Goal: Task Accomplishment & Management: Use online tool/utility

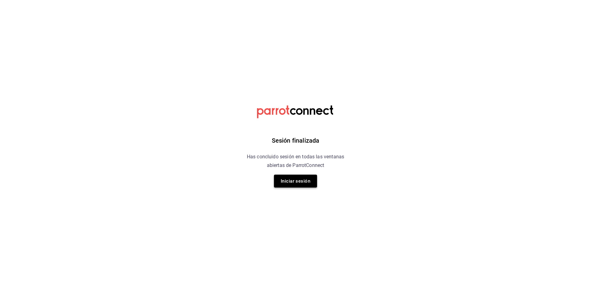
click at [303, 177] on button "Iniciar sesión" at bounding box center [295, 181] width 43 height 13
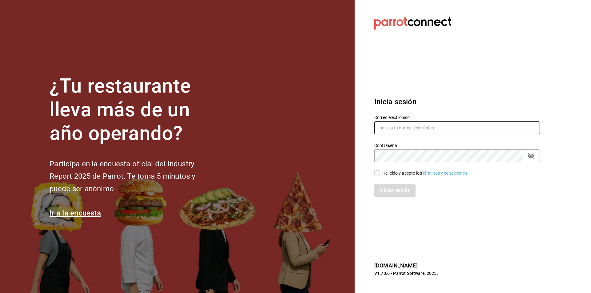
click at [431, 125] on input "text" at bounding box center [457, 128] width 166 height 13
type input "anakarengsr@gmail.com"
click at [529, 154] on icon "passwordField" at bounding box center [531, 156] width 7 height 6
click at [384, 173] on div "He leído y acepto los Términos y condiciones." at bounding box center [425, 173] width 86 height 6
click at [380, 173] on input "He leído y acepto los Términos y condiciones." at bounding box center [377, 174] width 6 height 6
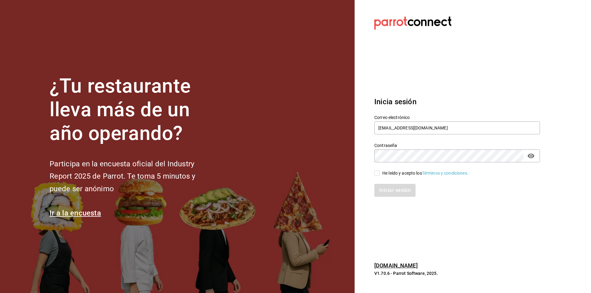
checkbox input "true"
click at [386, 188] on button "Iniciar sesión" at bounding box center [395, 190] width 42 height 13
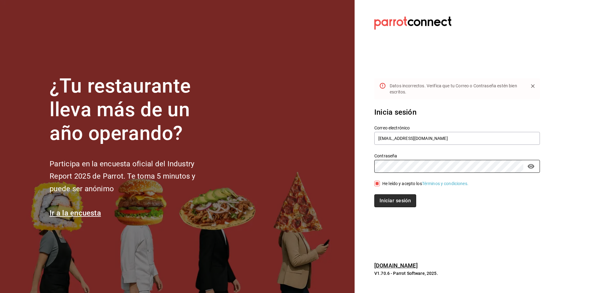
click at [404, 200] on button "Iniciar sesión" at bounding box center [395, 201] width 42 height 13
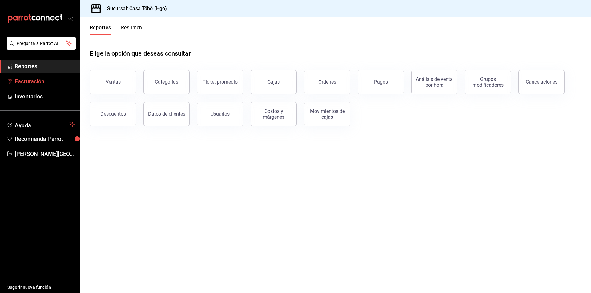
click at [38, 86] on link "Facturación" at bounding box center [40, 81] width 80 height 13
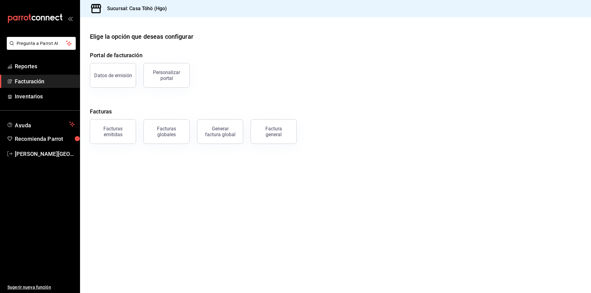
click at [165, 170] on main "Elige la opción que deseas configurar Portal de facturación Datos de emisión Pe…" at bounding box center [335, 155] width 511 height 276
click at [40, 68] on span "Reportes" at bounding box center [45, 66] width 60 height 8
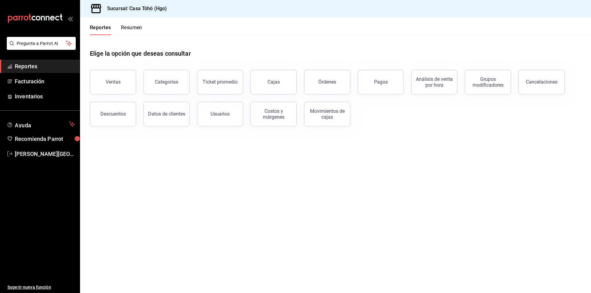
click at [209, 170] on main "Elige la opción que deseas consultar Ventas Categorías Ticket promedio Cajas Ór…" at bounding box center [335, 164] width 511 height 258
drag, startPoint x: 84, startPoint y: 85, endPoint x: 105, endPoint y: 85, distance: 20.6
click at [85, 85] on div "Ventas" at bounding box center [109, 78] width 54 height 32
click at [110, 84] on div "Ventas" at bounding box center [113, 82] width 15 height 6
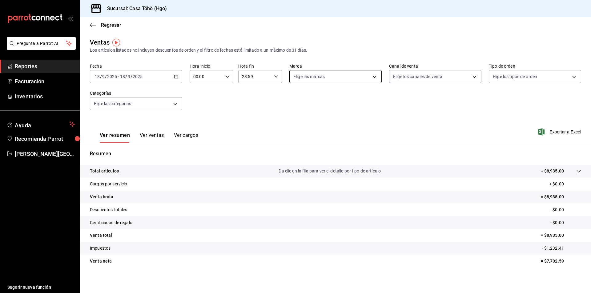
click at [344, 81] on body "Pregunta a Parrot AI Reportes Facturación Inventarios Ayuda Recomienda Parrot […" at bounding box center [295, 146] width 591 height 293
click at [443, 109] on div at bounding box center [295, 146] width 591 height 293
click at [423, 78] on body "Pregunta a Parrot AI Reportes Facturación Inventarios Ayuda Recomienda Parrot […" at bounding box center [295, 146] width 591 height 293
click at [324, 123] on div at bounding box center [295, 146] width 591 height 293
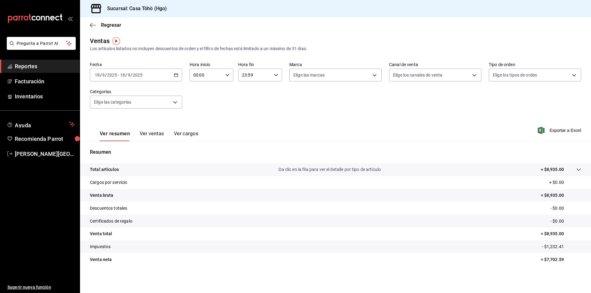
click at [174, 78] on div "[DATE] [DATE] - [DATE] [DATE]" at bounding box center [136, 75] width 92 height 13
click at [110, 150] on span "Rango de fechas" at bounding box center [119, 149] width 48 height 6
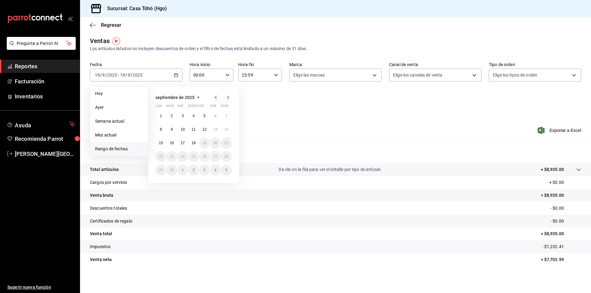
click at [196, 98] on icon "button" at bounding box center [198, 97] width 7 height 7
click at [216, 132] on abbr "septiembre" at bounding box center [219, 131] width 18 height 4
click at [214, 97] on icon "button" at bounding box center [215, 97] width 7 height 7
click at [229, 99] on icon "button" at bounding box center [227, 97] width 7 height 7
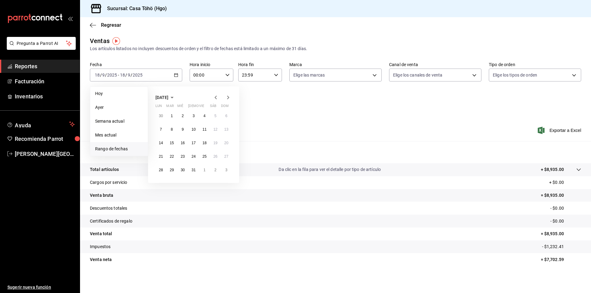
click at [229, 99] on icon "button" at bounding box center [227, 97] width 7 height 7
click at [218, 118] on button "6" at bounding box center [215, 116] width 11 height 11
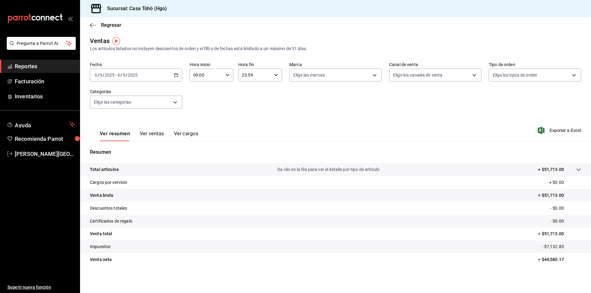
click at [419, 133] on div "Ver resumen Ver ventas Ver cargos Exportar a Excel" at bounding box center [335, 128] width 511 height 25
click at [385, 130] on div "Ver resumen Ver ventas Ver cargos Exportar a Excel" at bounding box center [335, 128] width 511 height 25
click at [149, 135] on button "Ver ventas" at bounding box center [152, 136] width 24 height 10
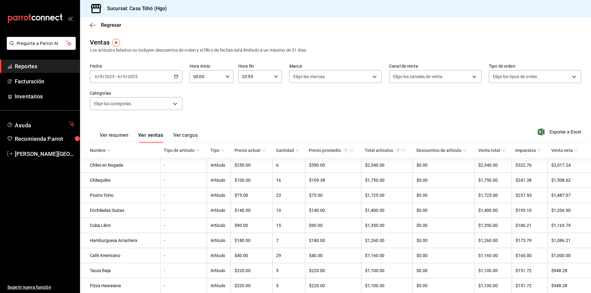
click at [188, 133] on button "Ver cargos" at bounding box center [185, 137] width 25 height 10
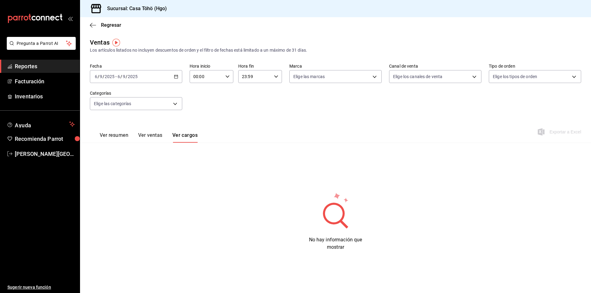
click at [37, 68] on span "Reportes" at bounding box center [45, 66] width 60 height 8
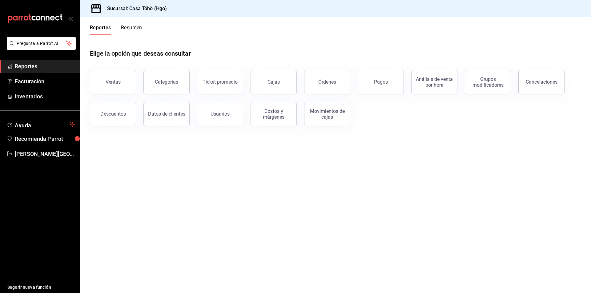
drag, startPoint x: 395, startPoint y: 74, endPoint x: 397, endPoint y: 80, distance: 6.3
click at [395, 74] on button "Pagos" at bounding box center [381, 82] width 46 height 25
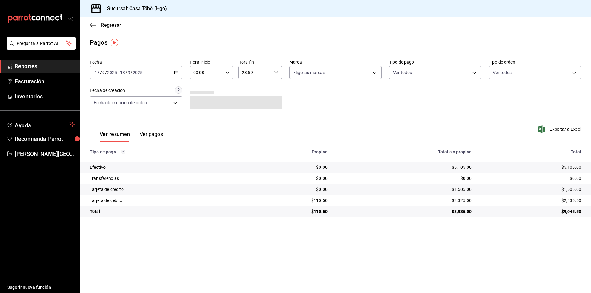
click at [175, 72] on icon "button" at bounding box center [176, 72] width 4 height 4
click at [116, 163] on span "Rango de fechas" at bounding box center [119, 160] width 48 height 6
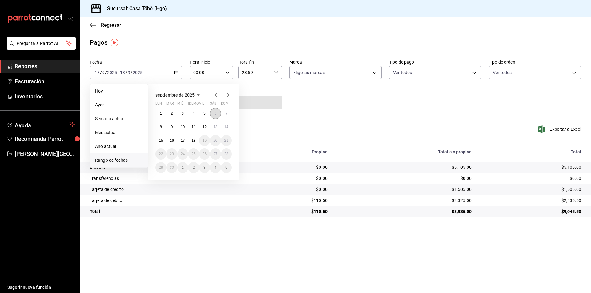
click at [218, 115] on button "6" at bounding box center [215, 113] width 11 height 11
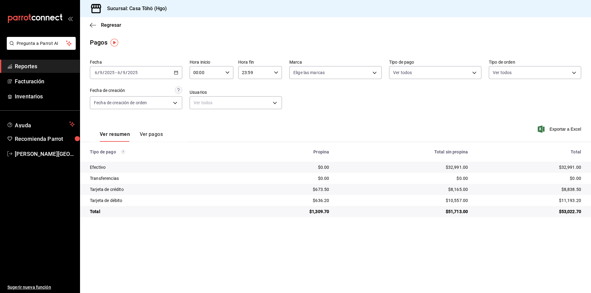
click at [43, 68] on span "Reportes" at bounding box center [45, 66] width 60 height 8
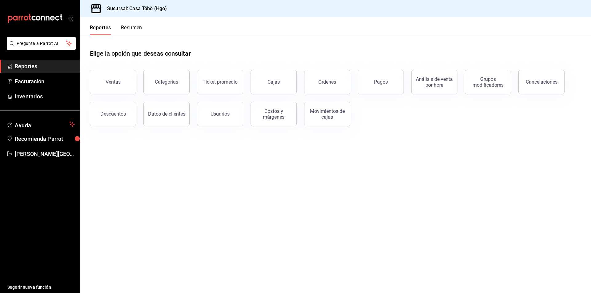
drag, startPoint x: 290, startPoint y: 141, endPoint x: 300, endPoint y: 143, distance: 10.8
click at [290, 141] on main "Elige la opción que deseas consultar Ventas Categorías Ticket promedio Cajas Ór…" at bounding box center [335, 164] width 511 height 258
click at [52, 85] on span "Facturación" at bounding box center [45, 81] width 60 height 8
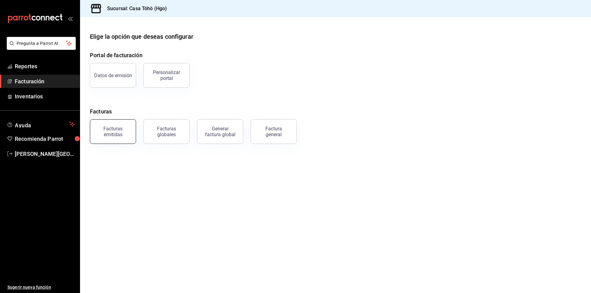
click at [106, 130] on div "Facturas emitidas" at bounding box center [113, 132] width 38 height 12
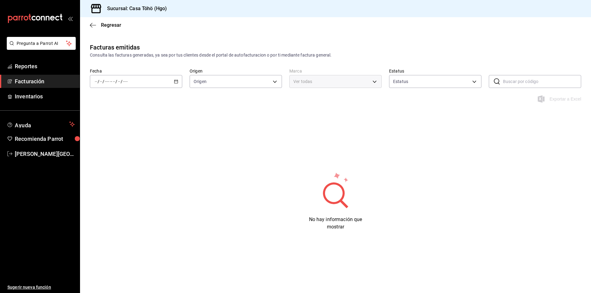
type input "ORDER_INVOICE,GENERAL_INVOICE"
type input "ACTIVE,PENDING_CANCELLATION,CANCELLED,PRE_CANCELLED"
type input "3863094e-80de-4485-9a79-27000a153f73"
click at [38, 83] on span "Facturación" at bounding box center [45, 81] width 60 height 8
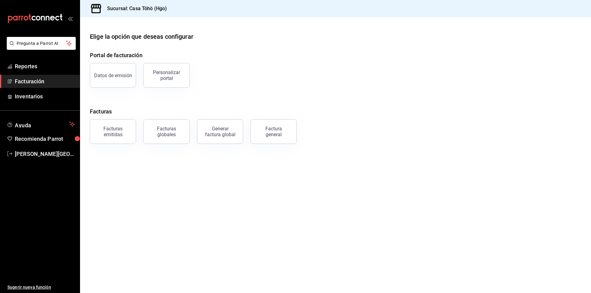
click at [283, 128] on div "Factura general" at bounding box center [273, 132] width 31 height 12
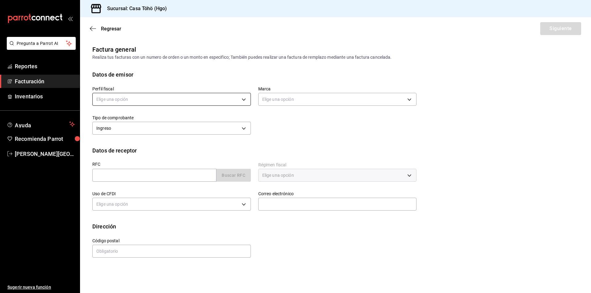
click at [180, 102] on body "Pregunta a Parrot AI Reportes Facturación Inventarios Ayuda Recomienda Parrot […" at bounding box center [295, 146] width 591 height 293
click at [152, 130] on li "[PERSON_NAME]" at bounding box center [172, 130] width 158 height 11
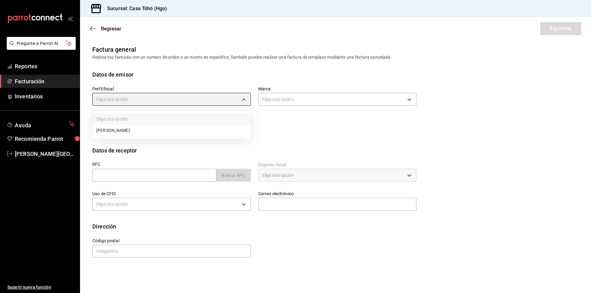
type input "3714fea9-f59b-4145-9474-cc315d4ea63f"
type input "3863094e-80de-4485-9a79-27000a153f73"
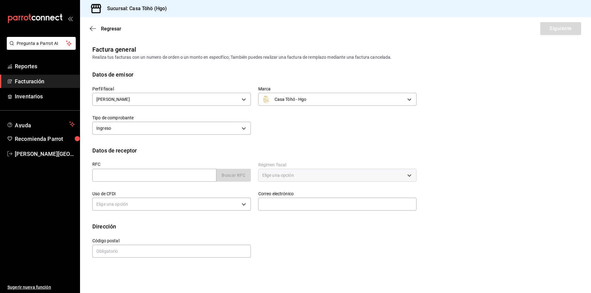
click at [316, 128] on div "Perfil fiscal [PERSON_NAME] 3714fea9-f59b-4145-9474-cc315d4ea63f Marca Casa Töh…" at bounding box center [251, 108] width 332 height 58
click at [187, 175] on input "text" at bounding box center [154, 175] width 124 height 13
type input "XAXX010101000"
type input "43670"
type input "616"
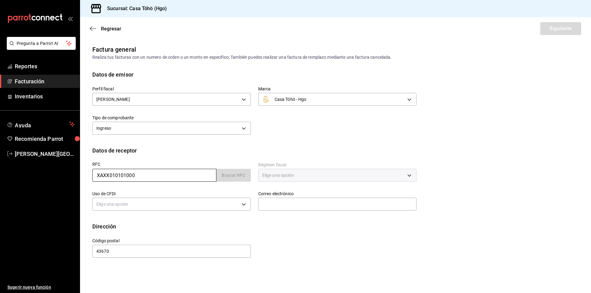
type input "S01"
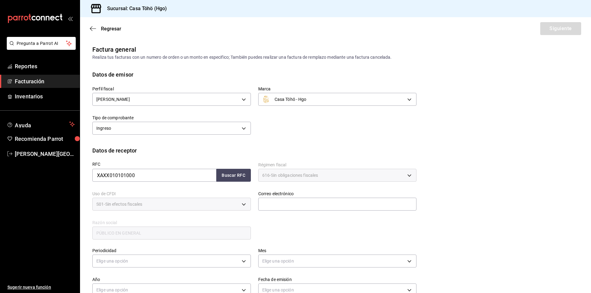
click at [277, 215] on div "RFC XAXX010101000 Buscar RFC Régimen fiscal 616 - Sin obligaciones fiscales 616…" at bounding box center [251, 198] width 332 height 86
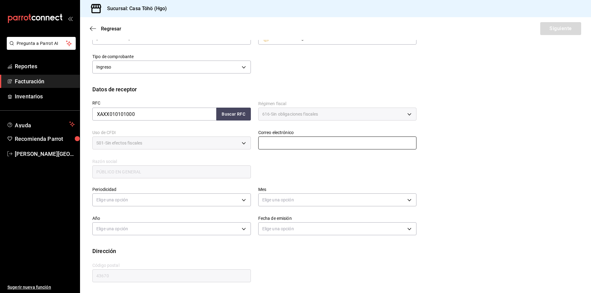
click at [283, 146] on input "text" at bounding box center [337, 143] width 159 height 13
click at [227, 111] on button "Buscar RFC" at bounding box center [233, 114] width 34 height 13
type input "[EMAIL_ADDRESS][DOMAIN_NAME]"
click at [178, 197] on body "Pregunta a Parrot AI Reportes Facturación Inventarios Ayuda Recomienda Parrot […" at bounding box center [295, 146] width 591 height 293
click at [152, 220] on li "Diario" at bounding box center [171, 219] width 156 height 10
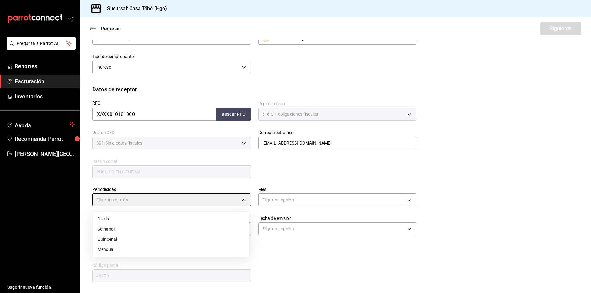
type input "DAILY"
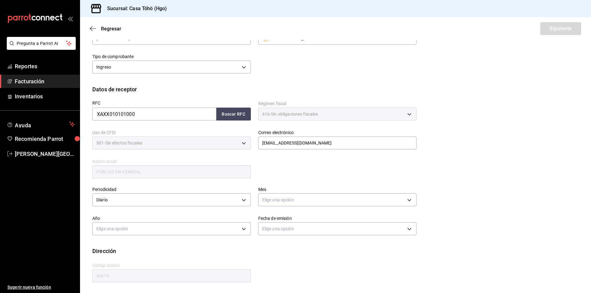
click at [316, 193] on div "Elige una opción" at bounding box center [337, 199] width 159 height 16
click at [308, 200] on body "Pregunta a Parrot AI Reportes Facturación Inventarios Ayuda Recomienda Parrot […" at bounding box center [295, 146] width 591 height 293
click at [296, 255] on li "Septiembre" at bounding box center [335, 255] width 156 height 10
type input "9"
click at [242, 252] on div "Dirección" at bounding box center [335, 251] width 486 height 8
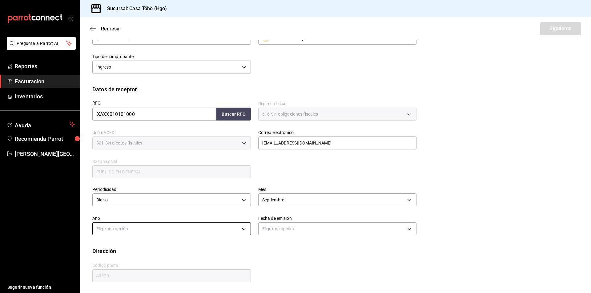
click at [172, 227] on body "Pregunta a Parrot AI Reportes Facturación Inventarios Ayuda Recomienda Parrot […" at bounding box center [295, 146] width 591 height 293
drag, startPoint x: 143, startPoint y: 247, endPoint x: 223, endPoint y: 239, distance: 79.9
click at [143, 247] on li "2025" at bounding box center [171, 248] width 156 height 10
type input "2025"
click at [264, 226] on body "Pregunta a Parrot AI Reportes Facturación Inventarios Ayuda Recomienda Parrot […" at bounding box center [295, 146] width 591 height 293
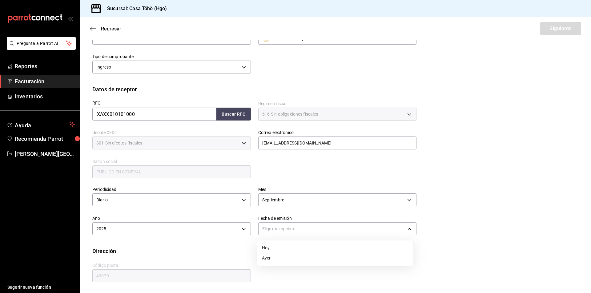
click at [280, 256] on li "Ayer" at bounding box center [335, 258] width 156 height 10
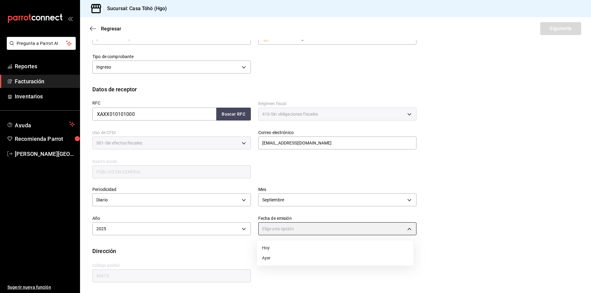
type input "[DATE]"
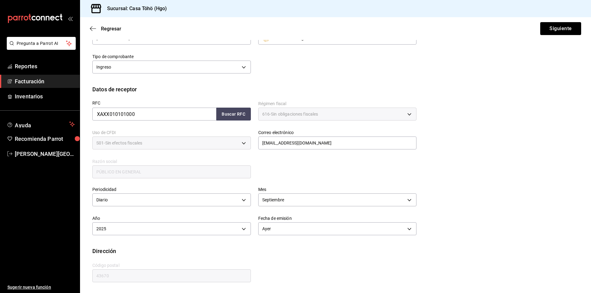
click at [313, 252] on div "Dirección" at bounding box center [335, 251] width 486 height 8
drag, startPoint x: 570, startPoint y: 30, endPoint x: 579, endPoint y: 32, distance: 9.6
click at [569, 30] on button "Siguiente" at bounding box center [560, 28] width 41 height 13
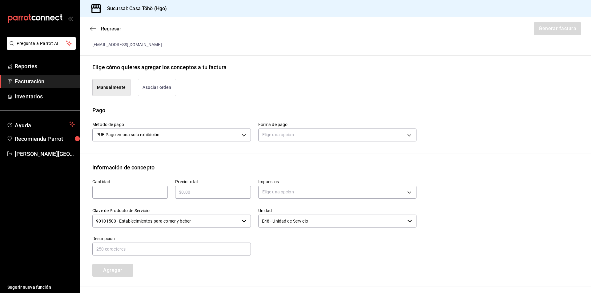
click at [161, 91] on button "Asociar orden" at bounding box center [157, 88] width 38 height 18
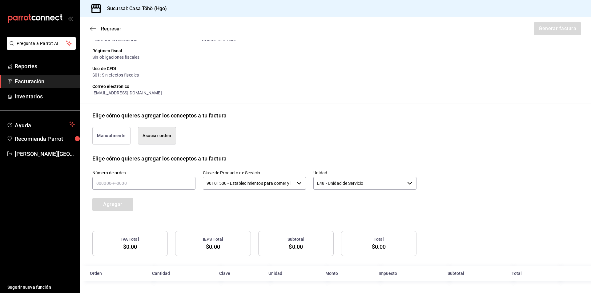
scroll to position [75, 0]
click at [107, 183] on input "text" at bounding box center [143, 183] width 103 height 13
type input "060925-P-0092"
drag, startPoint x: 113, startPoint y: 202, endPoint x: 122, endPoint y: 204, distance: 9.2
click at [114, 202] on button "Agregar" at bounding box center [112, 204] width 41 height 13
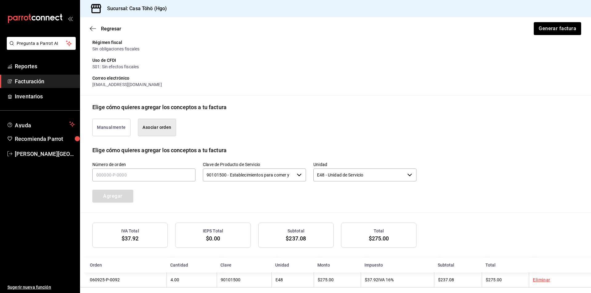
scroll to position [90, 0]
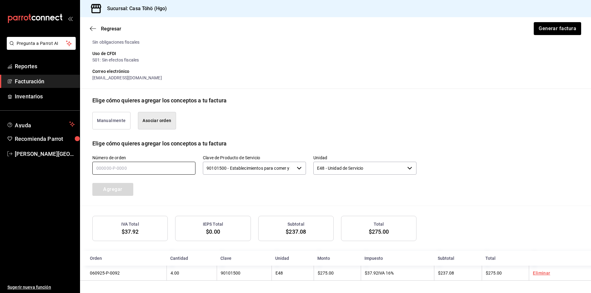
click at [159, 171] on input "text" at bounding box center [143, 168] width 103 height 13
type input "060925-P-0094"
click at [123, 187] on button "Agregar" at bounding box center [112, 189] width 41 height 13
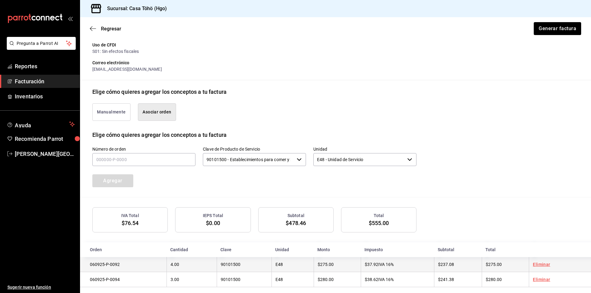
scroll to position [106, 0]
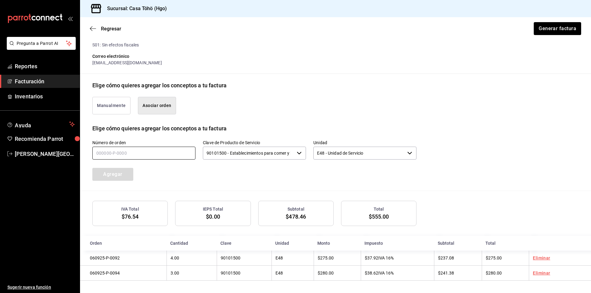
click at [124, 151] on input "text" at bounding box center [143, 153] width 103 height 13
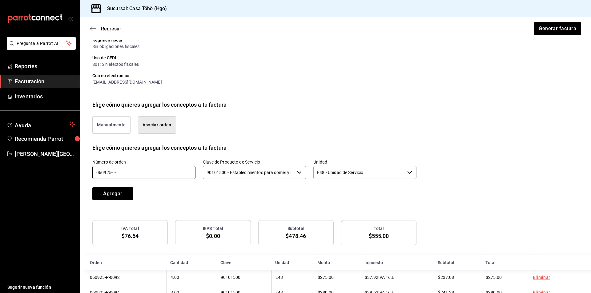
scroll to position [75, 0]
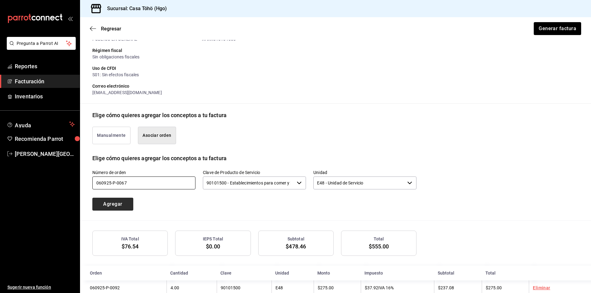
type input "060925-P-0067"
click at [125, 208] on button "Agregar" at bounding box center [112, 204] width 41 height 13
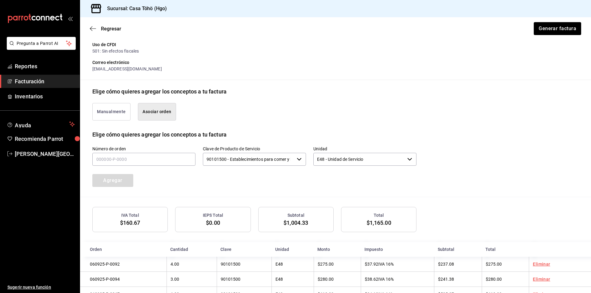
scroll to position [121, 0]
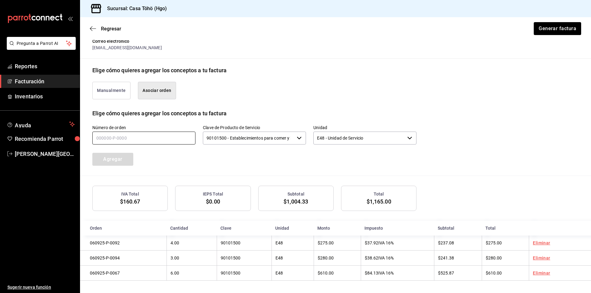
click at [105, 133] on input "text" at bounding box center [143, 138] width 103 height 13
type input "060925-P-0097"
click at [112, 155] on button "Agregar" at bounding box center [112, 159] width 41 height 13
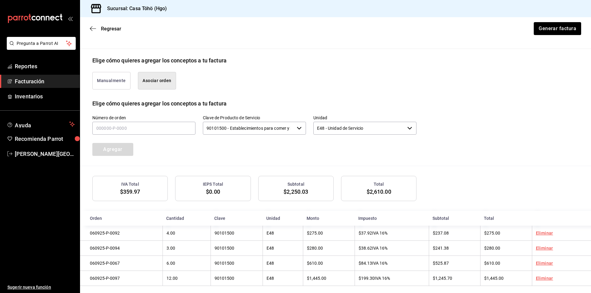
scroll to position [136, 0]
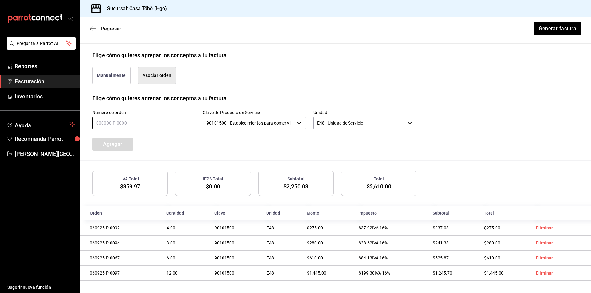
click at [139, 119] on input "text" at bounding box center [143, 123] width 103 height 13
type input "060925-P-0072"
click at [122, 145] on button "Agregar" at bounding box center [112, 144] width 41 height 13
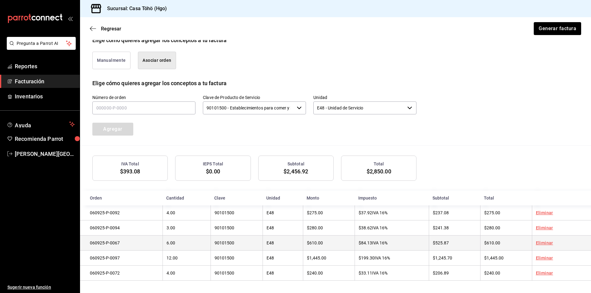
scroll to position [152, 0]
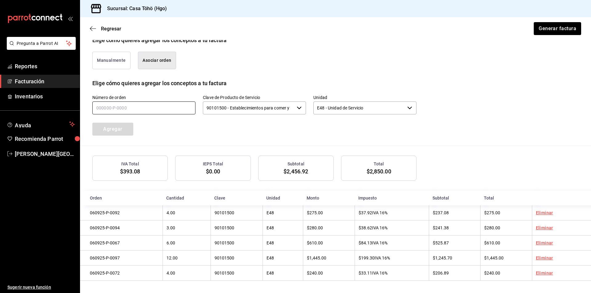
click at [120, 104] on input "text" at bounding box center [143, 108] width 103 height 13
type input "060925-P-0057"
click at [118, 124] on button "Agregar" at bounding box center [112, 129] width 41 height 13
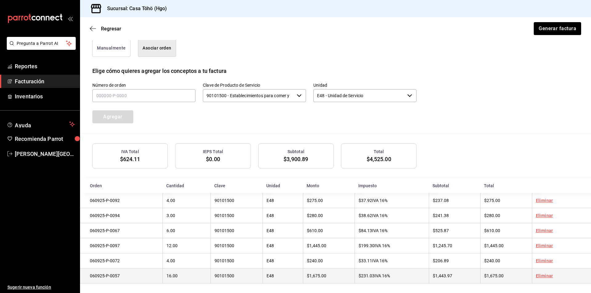
scroll to position [167, 0]
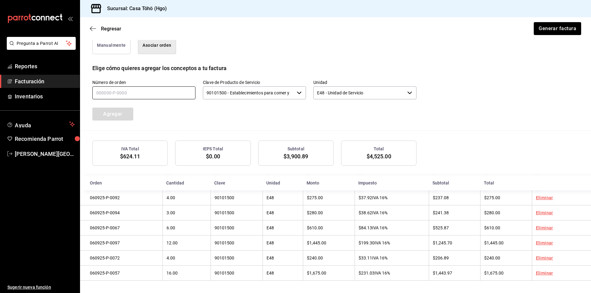
click at [159, 91] on input "text" at bounding box center [143, 92] width 103 height 13
type input "060925-P-0089"
click at [113, 115] on button "Agregar" at bounding box center [112, 114] width 41 height 13
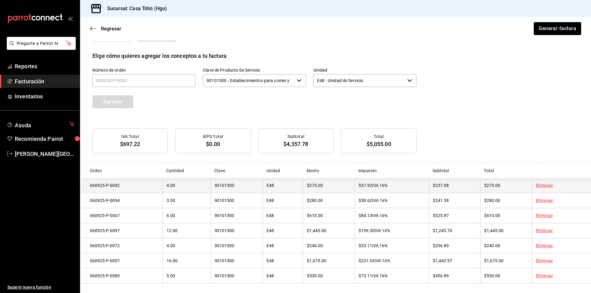
scroll to position [183, 0]
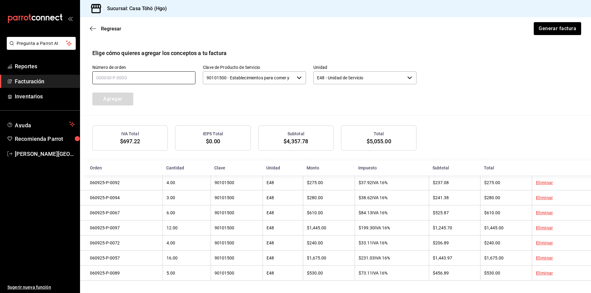
click at [119, 74] on input "text" at bounding box center [143, 77] width 103 height 13
type input "060925-P-0043"
click at [118, 95] on button "Agregar" at bounding box center [112, 99] width 41 height 13
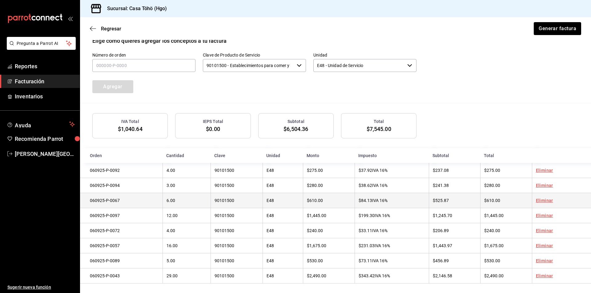
scroll to position [198, 0]
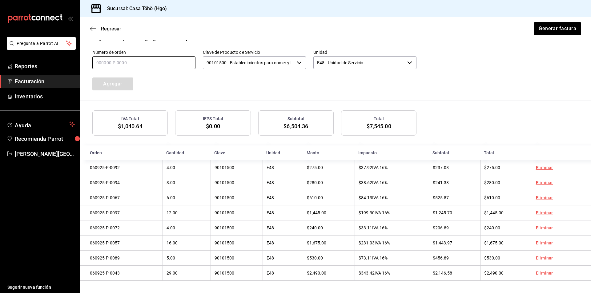
click at [133, 63] on input "text" at bounding box center [143, 62] width 103 height 13
type input "060925-P-0007"
click at [119, 82] on button "Agregar" at bounding box center [112, 84] width 41 height 13
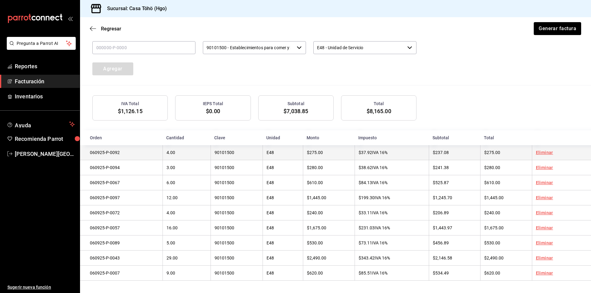
scroll to position [59, 0]
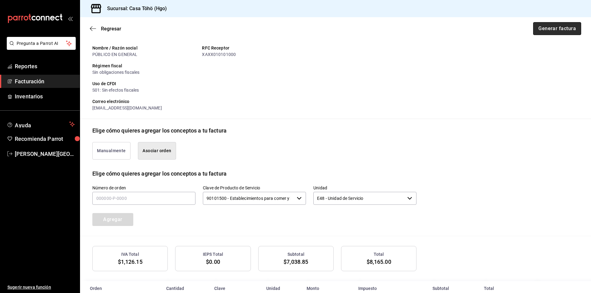
click at [553, 26] on button "Generar factura" at bounding box center [557, 28] width 48 height 13
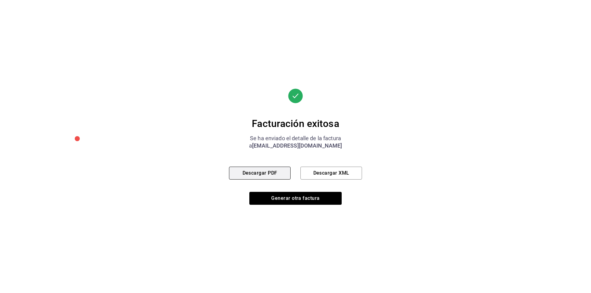
click at [274, 171] on button "Descargar PDF" at bounding box center [260, 173] width 62 height 13
click at [374, 174] on div "Facturación exitosa Se ha enviado el detalle de la factura a [EMAIL_ADDRESS][DO…" at bounding box center [295, 146] width 591 height 293
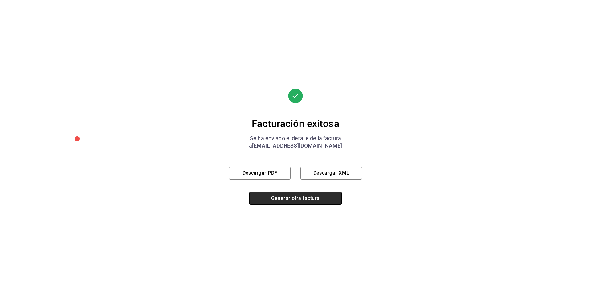
click at [296, 201] on button "Generar otra factura" at bounding box center [295, 198] width 92 height 13
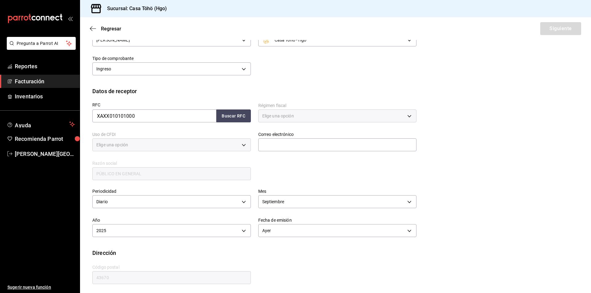
type input "616"
type input "S01"
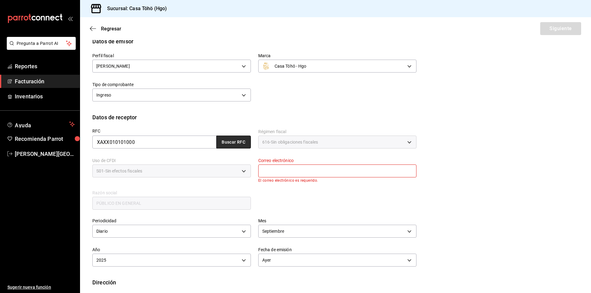
click at [233, 142] on button "Buscar RFC" at bounding box center [233, 142] width 34 height 13
type input "[EMAIL_ADDRESS][DOMAIN_NAME]"
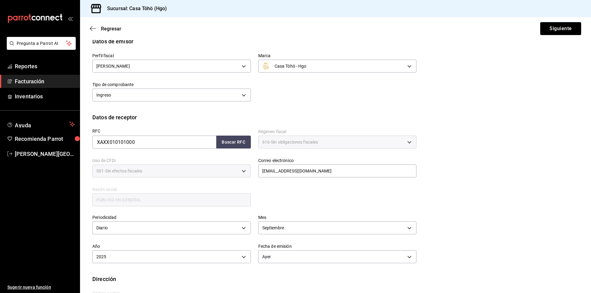
click at [296, 202] on div "RFC XAXX010101000 Buscar RFC Régimen fiscal 616 - Sin obligaciones fiscales 616…" at bounding box center [251, 165] width 332 height 86
click at [281, 194] on div "RFC XAXX010101000 Buscar RFC Régimen fiscal 616 - Sin obligaciones fiscales 616…" at bounding box center [251, 165] width 332 height 86
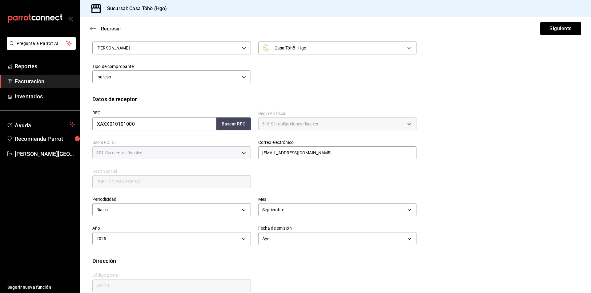
scroll to position [61, 0]
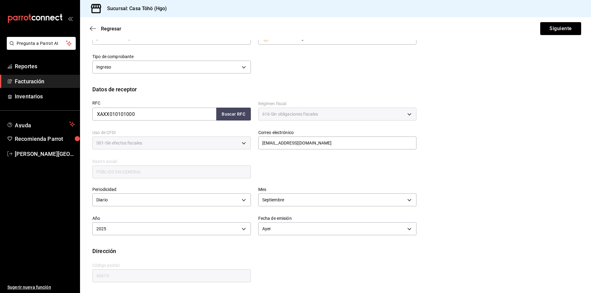
click at [280, 255] on div "Dirección" at bounding box center [335, 251] width 486 height 8
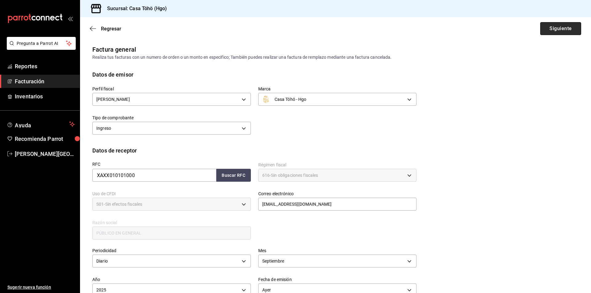
click at [567, 28] on button "Siguiente" at bounding box center [560, 28] width 41 height 13
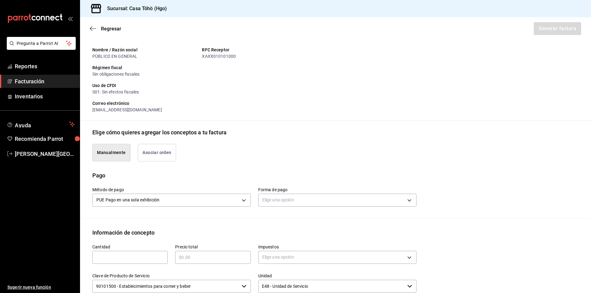
scroll to position [123, 0]
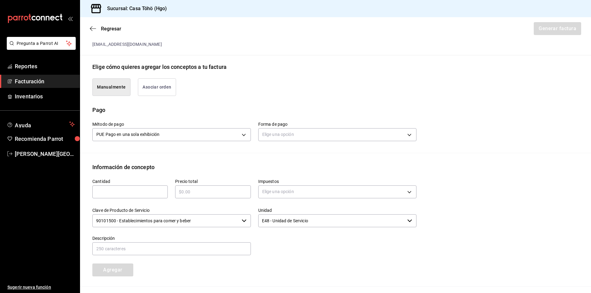
click at [163, 84] on button "Asociar orden" at bounding box center [157, 87] width 38 height 18
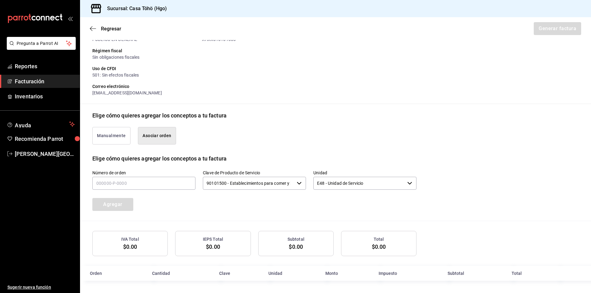
scroll to position [75, 0]
click at [133, 184] on input "text" at bounding box center [143, 183] width 103 height 13
type input "060925-P-0045"
click at [121, 207] on button "Agregar" at bounding box center [112, 204] width 41 height 13
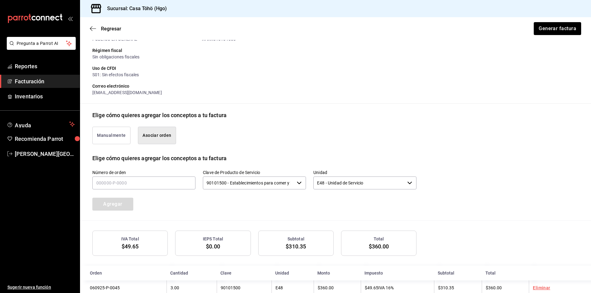
scroll to position [90, 0]
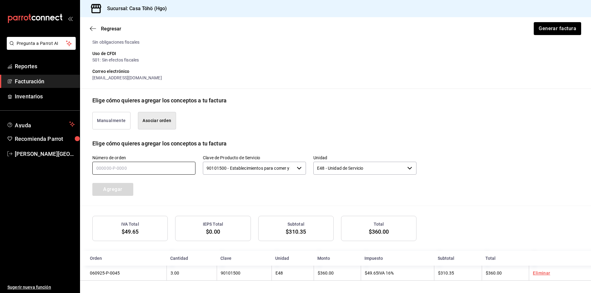
drag, startPoint x: 128, startPoint y: 165, endPoint x: 138, endPoint y: 165, distance: 9.5
click at [128, 165] on input "text" at bounding box center [143, 168] width 103 height 13
type input "060925-P-0022"
click at [130, 188] on button "Agregar" at bounding box center [112, 189] width 41 height 13
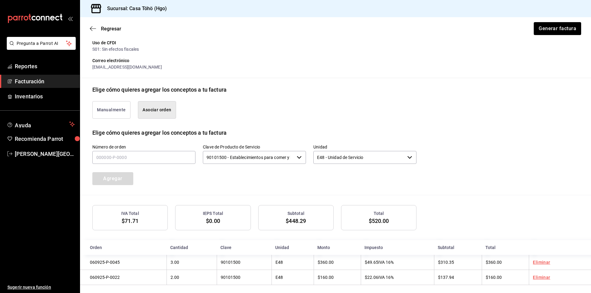
scroll to position [106, 0]
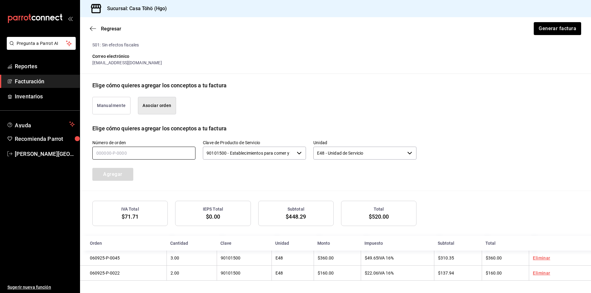
click at [157, 151] on input "text" at bounding box center [143, 153] width 103 height 13
type input "060925-P-0023"
click at [111, 175] on button "Agregar" at bounding box center [112, 174] width 41 height 13
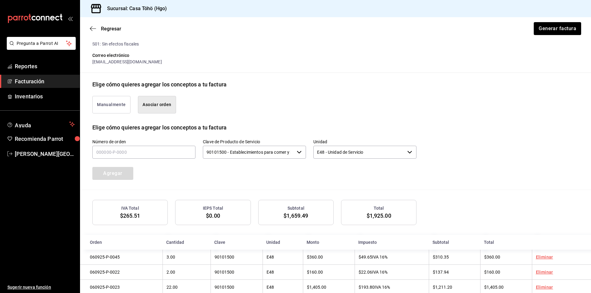
scroll to position [121, 0]
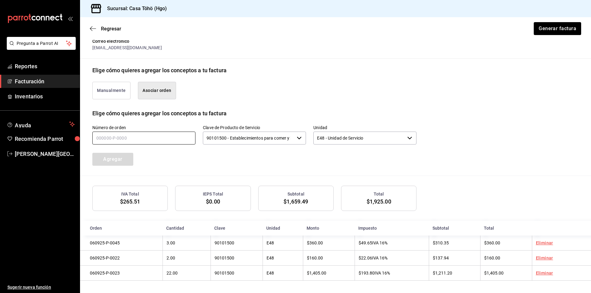
click at [119, 133] on input "text" at bounding box center [143, 138] width 103 height 13
type input "060925-P-0030"
drag, startPoint x: 105, startPoint y: 163, endPoint x: 111, endPoint y: 158, distance: 8.3
click at [105, 163] on button "Agregar" at bounding box center [112, 159] width 41 height 13
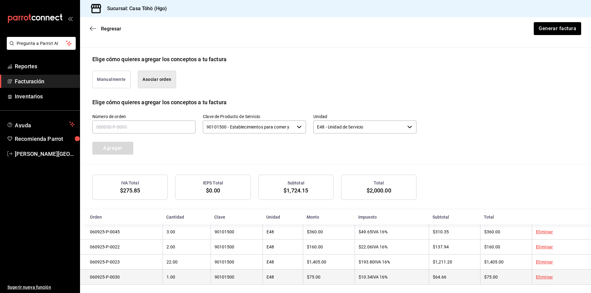
scroll to position [136, 0]
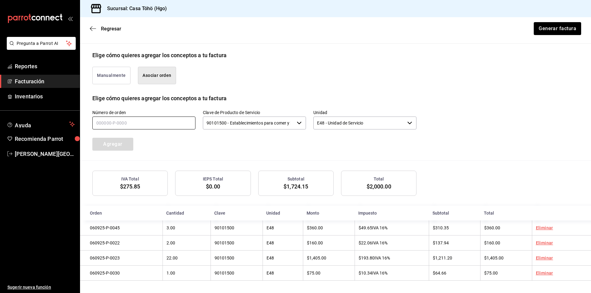
click at [173, 123] on input "text" at bounding box center [143, 123] width 103 height 13
type input "060925-P-0040"
click at [119, 147] on button "Agregar" at bounding box center [112, 144] width 41 height 13
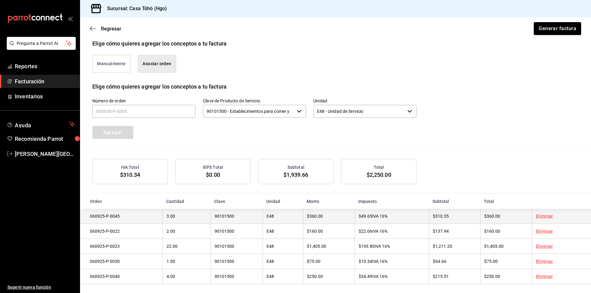
scroll to position [152, 0]
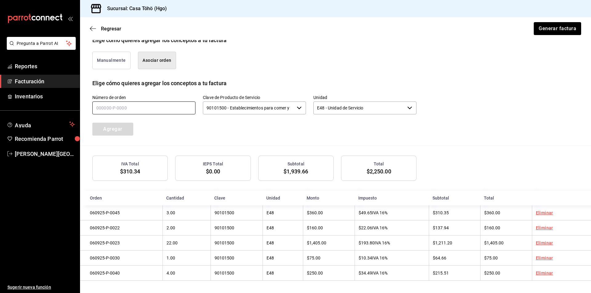
click at [112, 103] on input "text" at bounding box center [143, 108] width 103 height 13
type input "060925-P-0005"
click at [111, 126] on button "Agregar" at bounding box center [112, 129] width 41 height 13
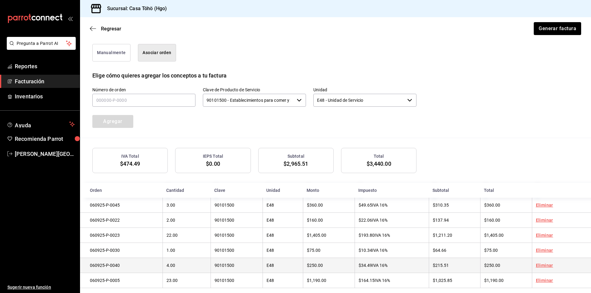
scroll to position [167, 0]
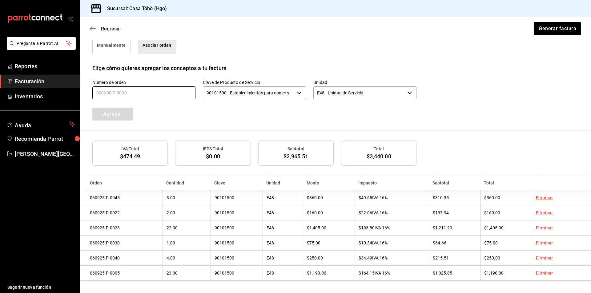
click at [174, 93] on input "text" at bounding box center [143, 92] width 103 height 13
type input "060925-P-0024"
drag, startPoint x: 125, startPoint y: 115, endPoint x: 158, endPoint y: 119, distance: 32.9
click at [125, 115] on button "Agregar" at bounding box center [112, 114] width 41 height 13
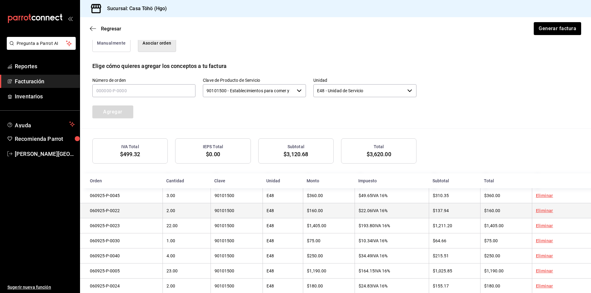
scroll to position [183, 0]
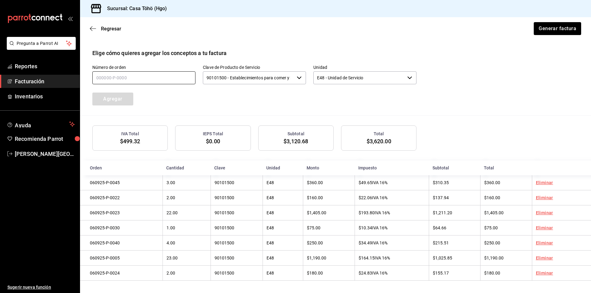
click at [139, 79] on input "text" at bounding box center [143, 77] width 103 height 13
type input "060925-P-0035"
drag, startPoint x: 123, startPoint y: 93, endPoint x: 157, endPoint y: 96, distance: 34.7
click at [123, 93] on button "Agregar" at bounding box center [112, 99] width 41 height 13
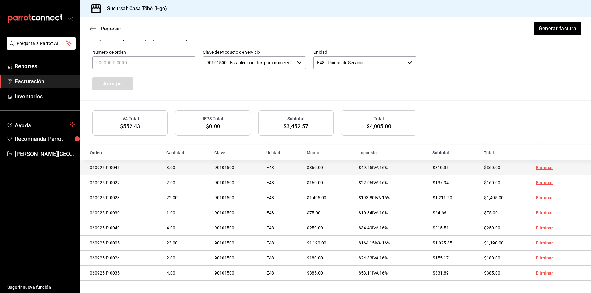
scroll to position [75, 0]
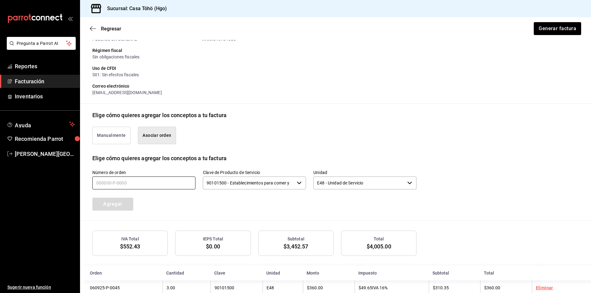
click at [125, 184] on input "text" at bounding box center [143, 183] width 103 height 13
type input "060925-P-0048"
click at [112, 204] on button "Agregar" at bounding box center [112, 204] width 41 height 13
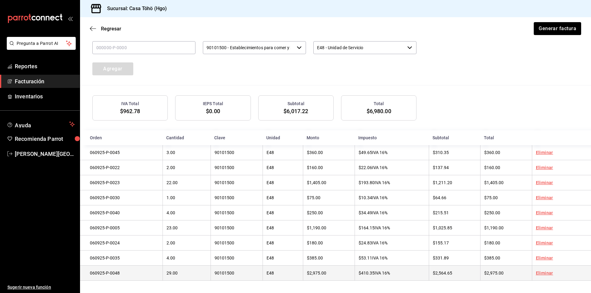
click at [545, 275] on link "Eliminar" at bounding box center [544, 273] width 17 height 5
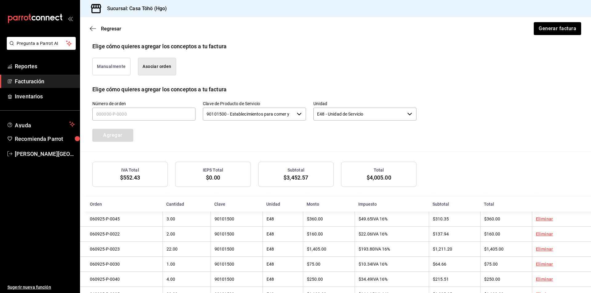
scroll to position [136, 0]
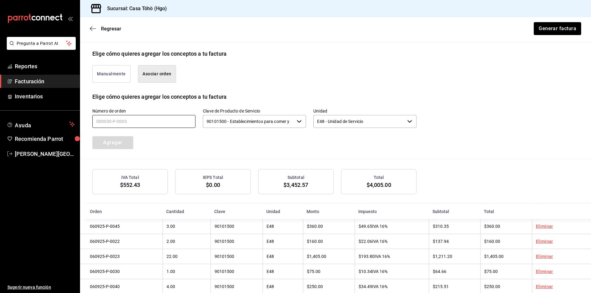
click at [149, 119] on input "text" at bounding box center [143, 121] width 103 height 13
type input "060925-P-0090"
click at [134, 142] on div "Agregar" at bounding box center [126, 139] width 83 height 20
click at [130, 143] on button "Agregar" at bounding box center [112, 142] width 41 height 13
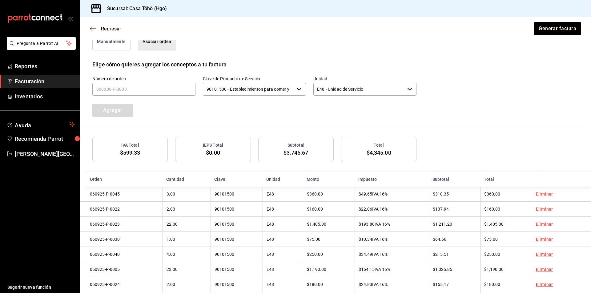
scroll to position [121, 0]
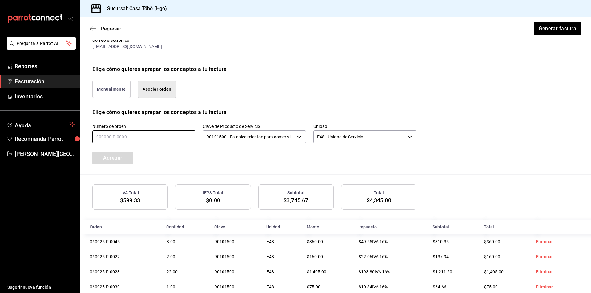
click at [127, 135] on input "text" at bounding box center [143, 137] width 103 height 13
type input "060925-P-0096"
click at [121, 161] on button "Agregar" at bounding box center [112, 158] width 41 height 13
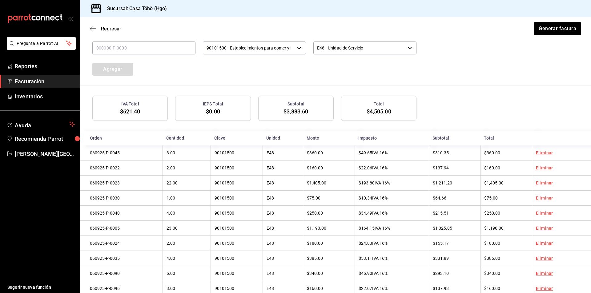
scroll to position [167, 0]
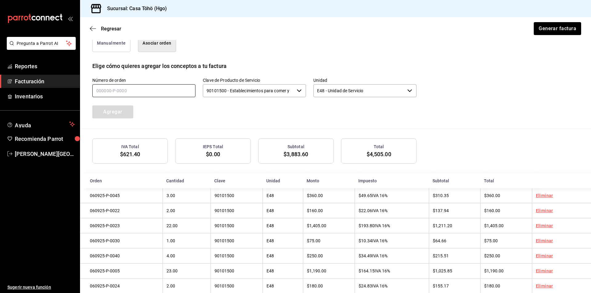
click at [103, 86] on input "text" at bounding box center [143, 90] width 103 height 13
type input "060925-P-0080"
click at [113, 108] on button "Agregar" at bounding box center [112, 112] width 41 height 13
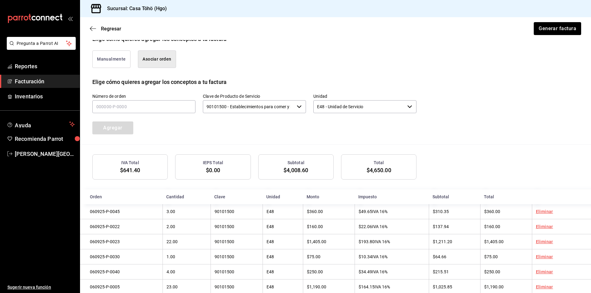
scroll to position [121, 0]
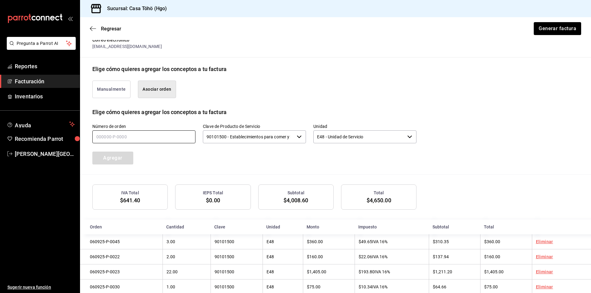
click at [138, 139] on input "text" at bounding box center [143, 137] width 103 height 13
type input "060925-P-0058"
click at [119, 152] on button "Agregar" at bounding box center [112, 158] width 41 height 13
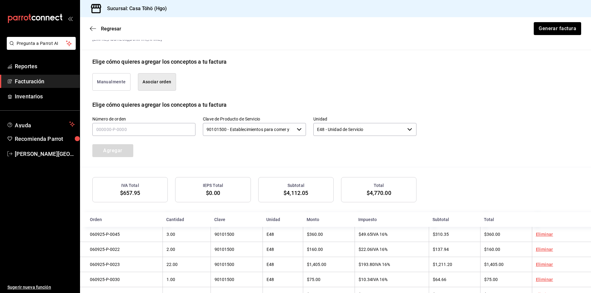
scroll to position [106, 0]
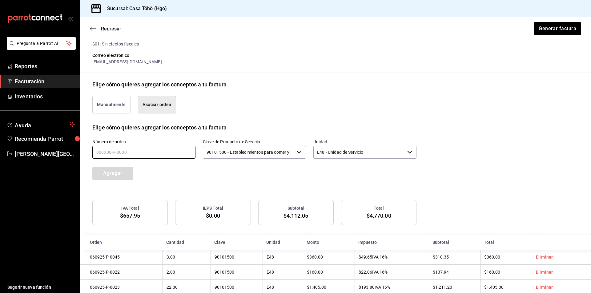
click at [156, 156] on input "text" at bounding box center [143, 152] width 103 height 13
type input "060925-P-0054"
click at [119, 176] on button "Agregar" at bounding box center [112, 173] width 41 height 13
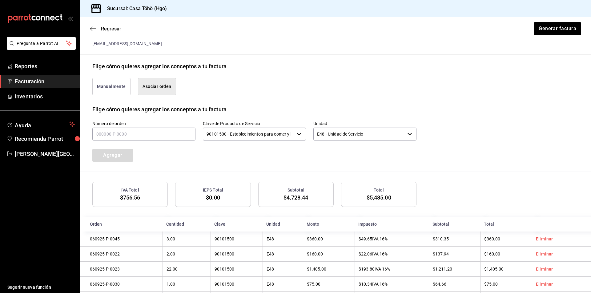
scroll to position [90, 0]
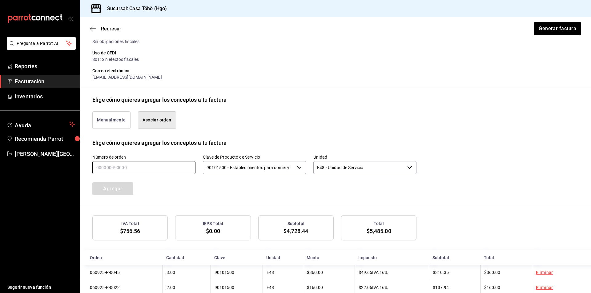
click at [128, 163] on input "text" at bounding box center [143, 167] width 103 height 13
type input "060925-P-0044"
click at [111, 187] on button "Agregar" at bounding box center [112, 189] width 41 height 13
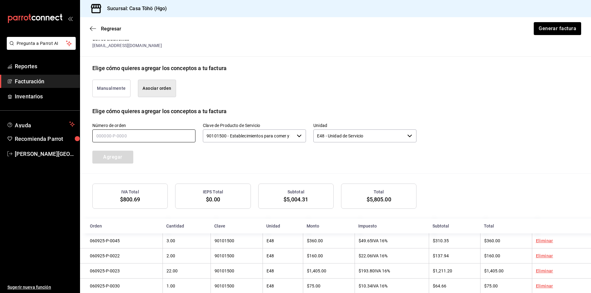
scroll to position [75, 0]
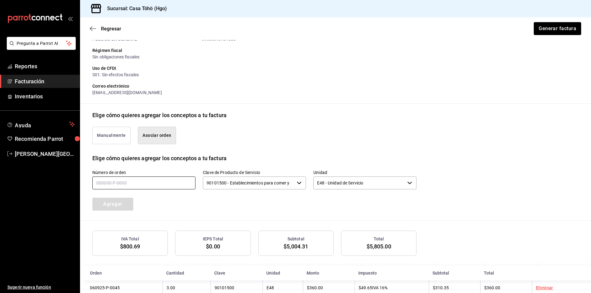
click at [117, 181] on input "text" at bounding box center [143, 183] width 103 height 13
type input "060925-P-0053"
click at [119, 202] on button "Agregar" at bounding box center [112, 204] width 41 height 13
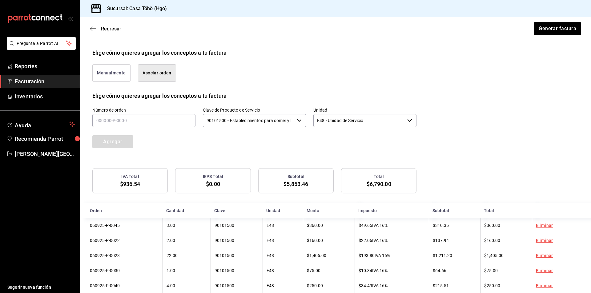
scroll to position [90, 0]
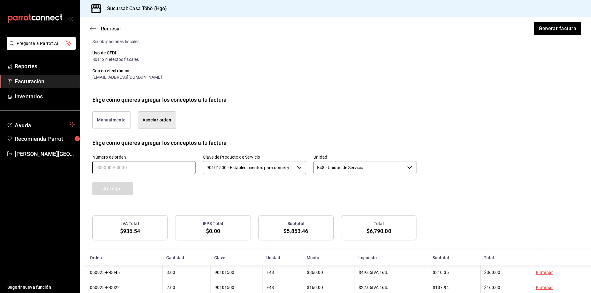
click at [143, 168] on input "text" at bounding box center [143, 167] width 103 height 13
type input "060925-P-0055"
click at [128, 187] on button "Agregar" at bounding box center [112, 189] width 41 height 13
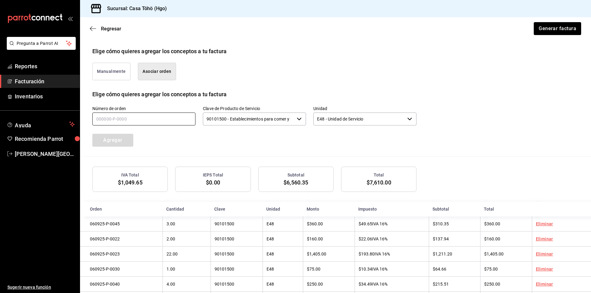
scroll to position [136, 0]
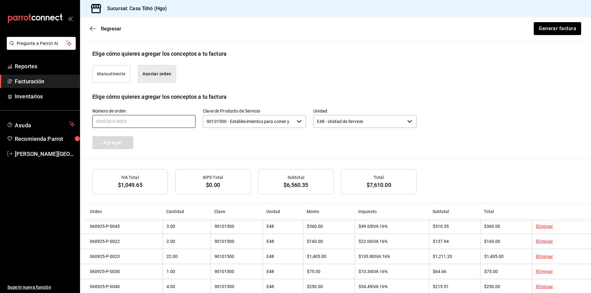
click at [141, 118] on input "text" at bounding box center [143, 121] width 103 height 13
type input "060925-P-0047"
click at [122, 143] on button "Agregar" at bounding box center [112, 142] width 41 height 13
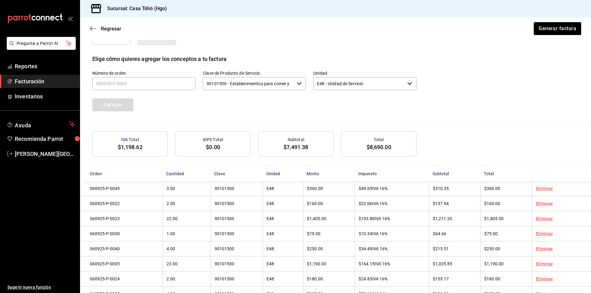
scroll to position [152, 0]
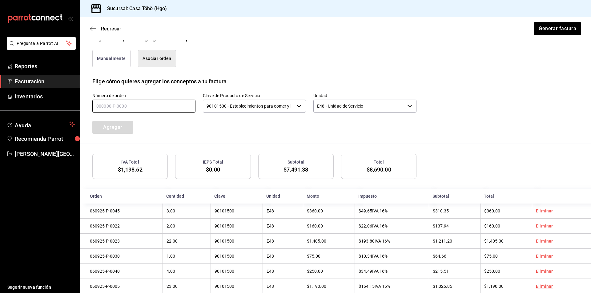
click at [144, 109] on input "text" at bounding box center [143, 106] width 103 height 13
type input "060925-P-0084"
click at [112, 131] on button "Agregar" at bounding box center [112, 127] width 41 height 13
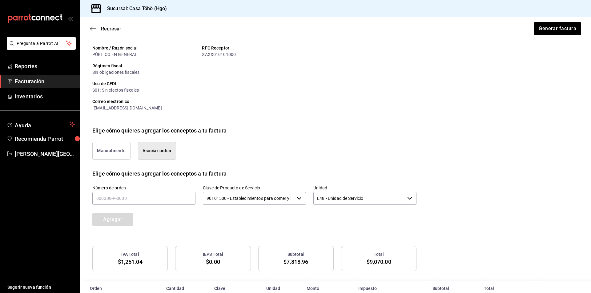
scroll to position [0, 0]
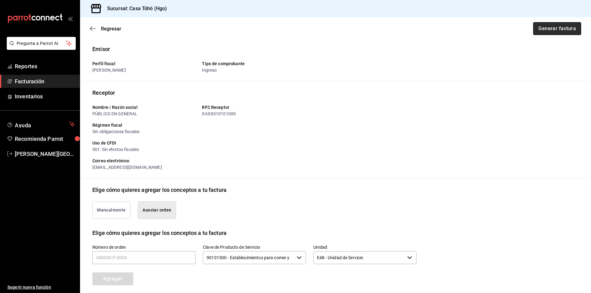
click at [545, 29] on button "Generar factura" at bounding box center [557, 28] width 48 height 13
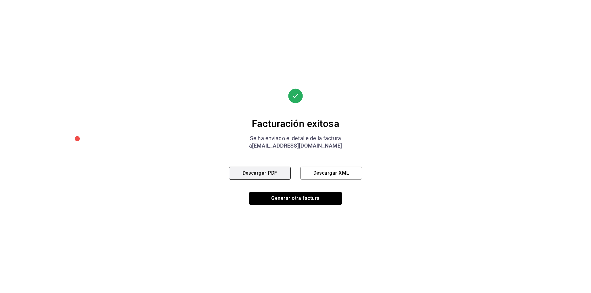
click at [256, 169] on button "Descargar PDF" at bounding box center [260, 173] width 62 height 13
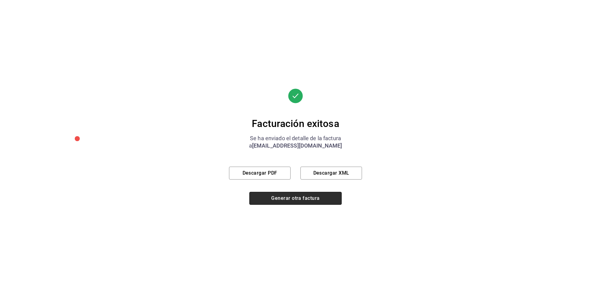
click at [284, 196] on button "Generar otra factura" at bounding box center [295, 198] width 92 height 13
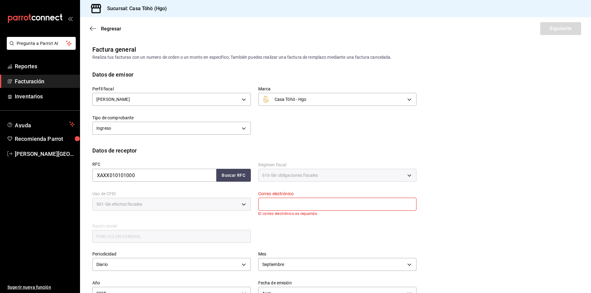
click at [240, 182] on div "RFC XAXX010101000 Buscar RFC" at bounding box center [168, 169] width 166 height 29
click at [239, 179] on button "Buscar RFC" at bounding box center [233, 175] width 34 height 13
type input "[EMAIL_ADDRESS][DOMAIN_NAME]"
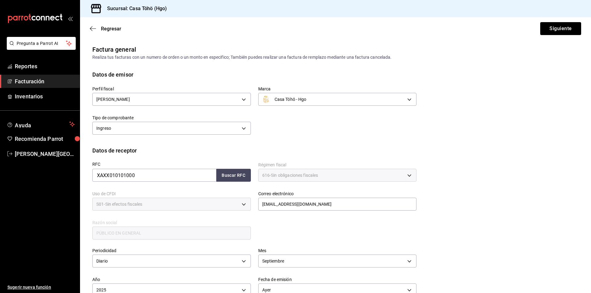
click at [277, 233] on div "RFC XAXX010101000 Buscar RFC Régimen fiscal 616 - Sin obligaciones fiscales 616…" at bounding box center [251, 198] width 332 height 86
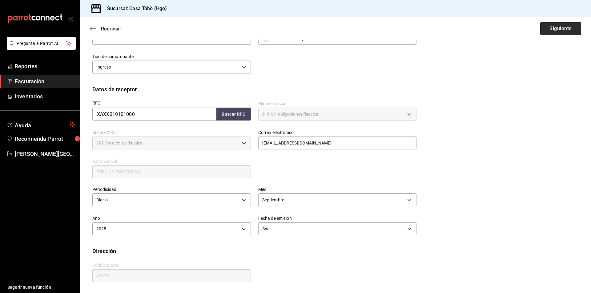
click at [561, 33] on button "Siguiente" at bounding box center [560, 28] width 41 height 13
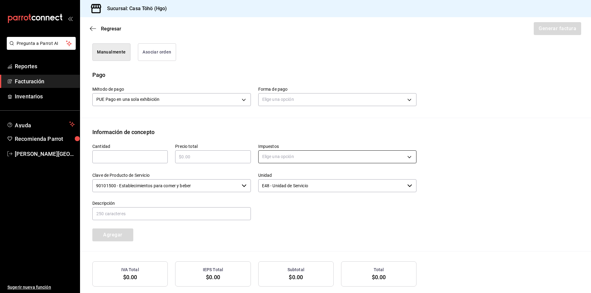
scroll to position [184, 0]
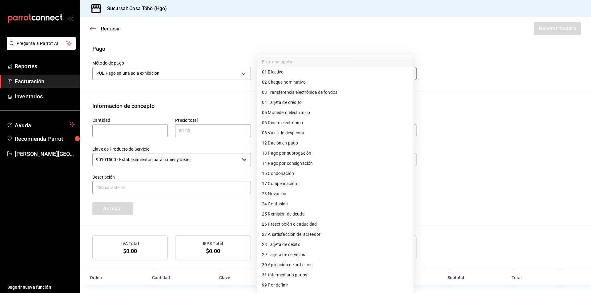
click at [285, 77] on body "Pregunta a Parrot AI Reportes Facturación Inventarios Ayuda Recomienda Parrot […" at bounding box center [295, 146] width 591 height 293
click at [193, 51] on div at bounding box center [295, 146] width 591 height 293
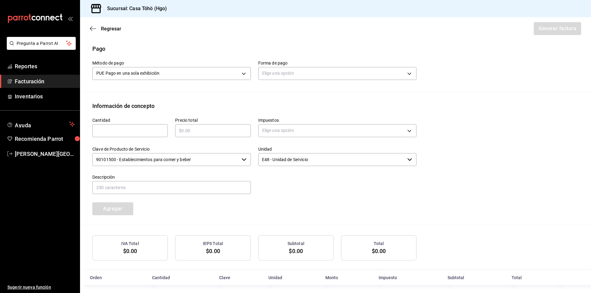
click at [186, 104] on div "Información de concepto" at bounding box center [335, 106] width 486 height 8
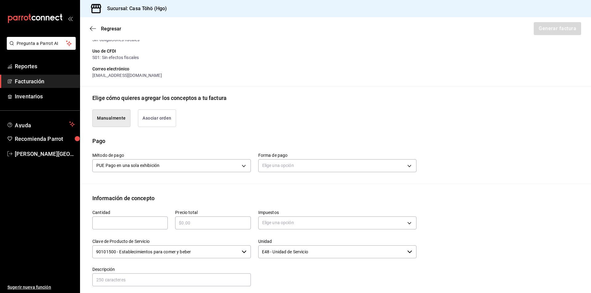
scroll to position [189, 0]
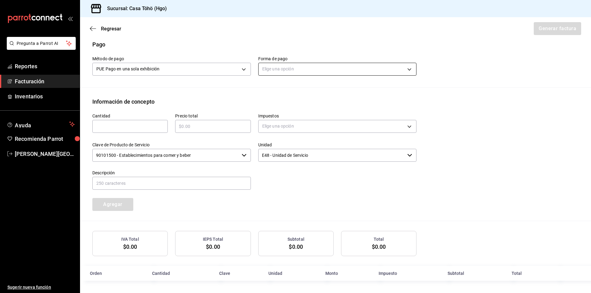
click at [272, 66] on body "Pregunta a Parrot AI Reportes Facturación Inventarios Ayuda Recomienda Parrot […" at bounding box center [295, 146] width 591 height 293
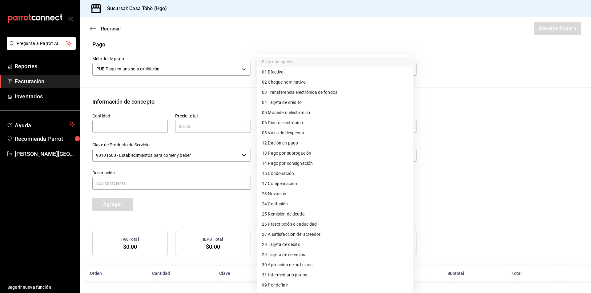
click at [300, 247] on span "28 Tarjeta de débito" at bounding box center [281, 245] width 38 height 6
type input "28"
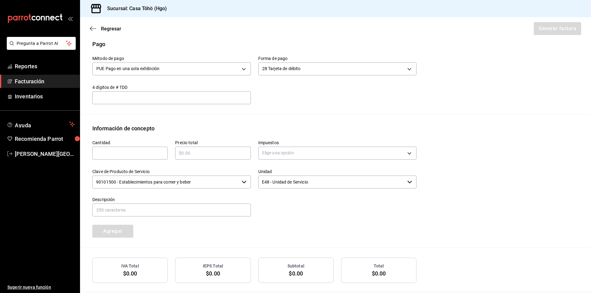
click at [203, 126] on div "Información de concepto" at bounding box center [335, 128] width 486 height 8
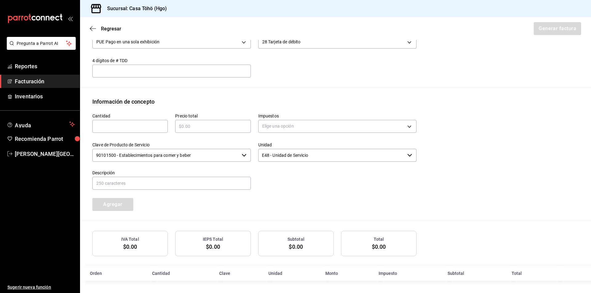
click at [135, 126] on input "text" at bounding box center [129, 126] width 75 height 7
type input "1"
click at [186, 123] on input "text" at bounding box center [212, 126] width 75 height 7
type input "$1487"
click at [277, 127] on body "Pregunta a Parrot AI Reportes Facturación Inventarios Ayuda Recomienda Parrot […" at bounding box center [295, 146] width 591 height 293
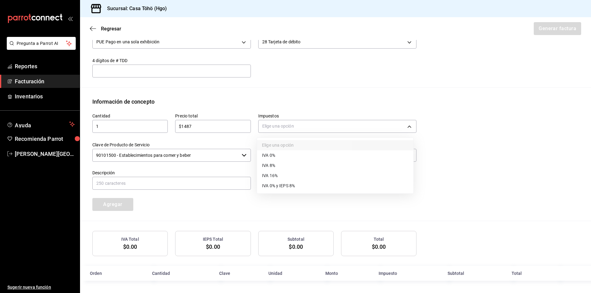
click at [284, 176] on li "IVA 16%" at bounding box center [335, 176] width 156 height 10
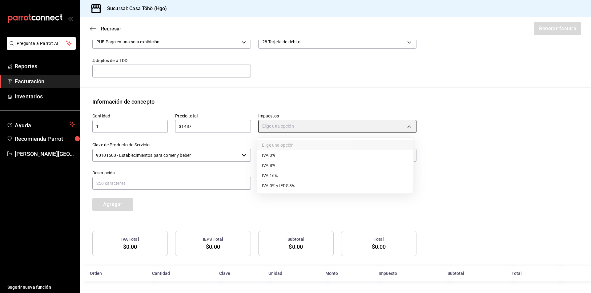
type input "IVA_16"
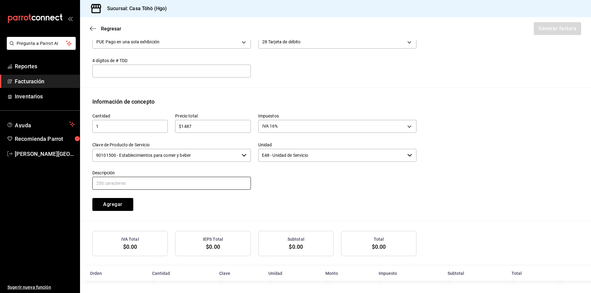
click at [189, 185] on input "text" at bounding box center [171, 183] width 159 height 13
click at [161, 182] on input "VENTA PUBLICO EN GENERAL [DATE]" at bounding box center [171, 183] width 159 height 13
type input "VENTA PUBLICO EN GENERAL [DATE]"
click at [271, 195] on div "Cantidad 1 ​ Precio total $1487 ​ Impuestos IVA 16% IVA_16 Clave de Producto de…" at bounding box center [251, 158] width 332 height 105
drag, startPoint x: 127, startPoint y: 203, endPoint x: 135, endPoint y: 205, distance: 7.7
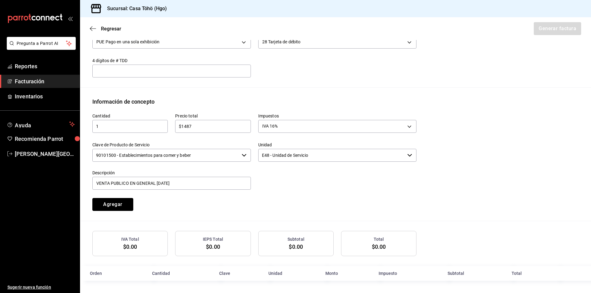
click at [127, 203] on button "Agregar" at bounding box center [112, 204] width 41 height 13
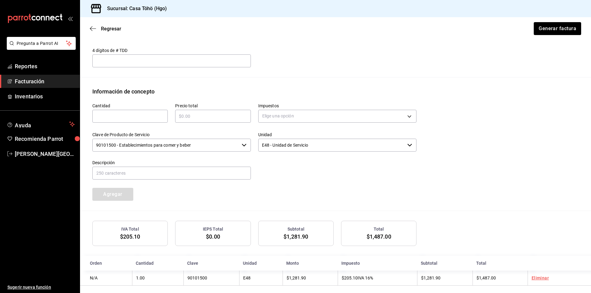
scroll to position [231, 0]
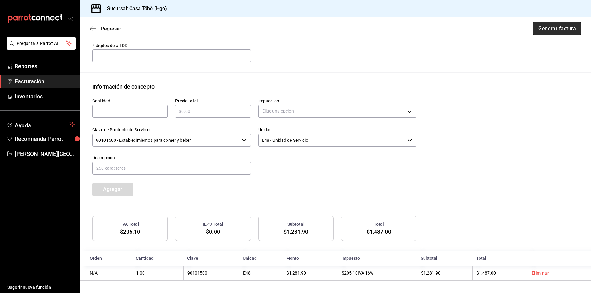
click at [545, 26] on button "Generar factura" at bounding box center [557, 28] width 48 height 13
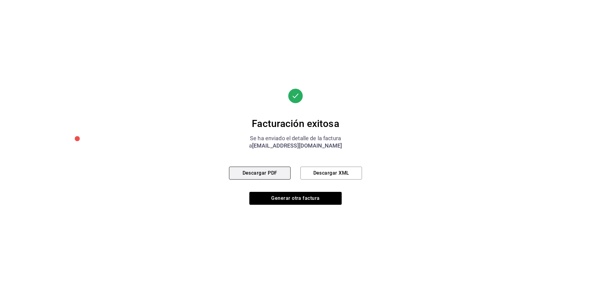
click at [271, 177] on button "Descargar PDF" at bounding box center [260, 173] width 62 height 13
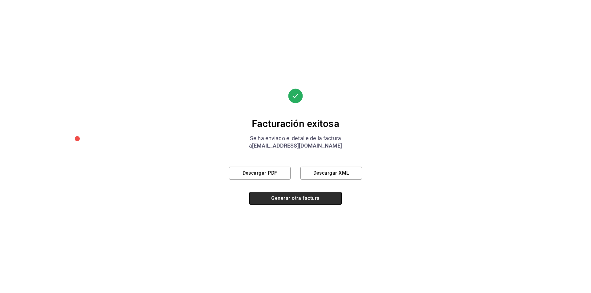
click at [309, 199] on button "Generar otra factura" at bounding box center [295, 198] width 92 height 13
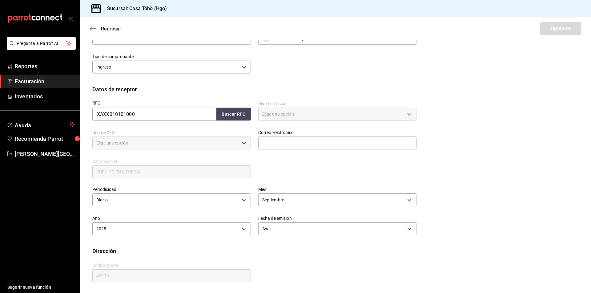
type input "616"
type input "S01"
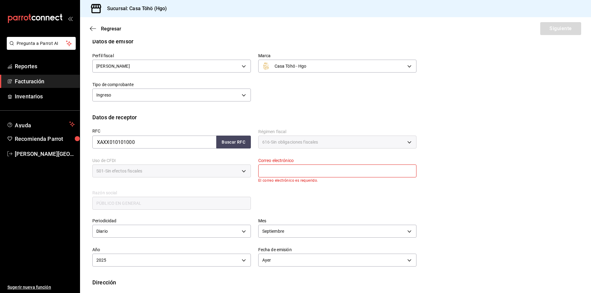
click at [295, 171] on input "text" at bounding box center [337, 171] width 159 height 13
click at [233, 143] on button "Buscar RFC" at bounding box center [233, 142] width 34 height 13
type input "[EMAIL_ADDRESS][DOMAIN_NAME]"
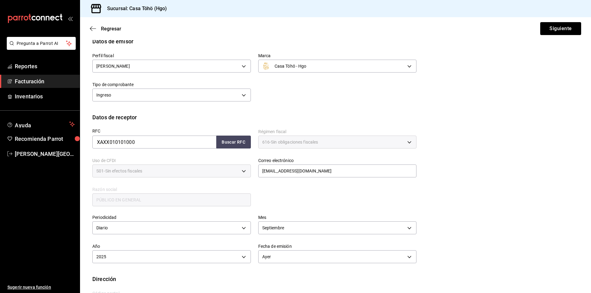
click at [271, 195] on div "RFC XAXX010101000 Buscar RFC Régimen fiscal 616 - Sin obligaciones fiscales 616…" at bounding box center [251, 165] width 332 height 86
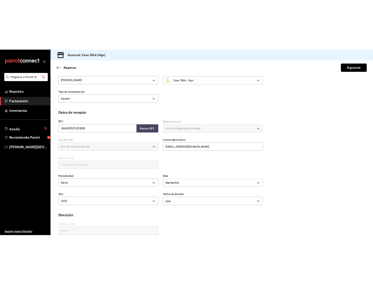
scroll to position [61, 0]
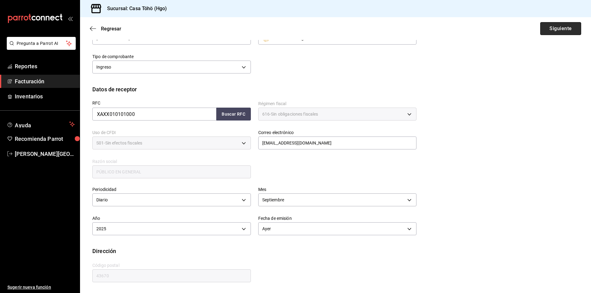
click at [557, 31] on button "Siguiente" at bounding box center [560, 28] width 41 height 13
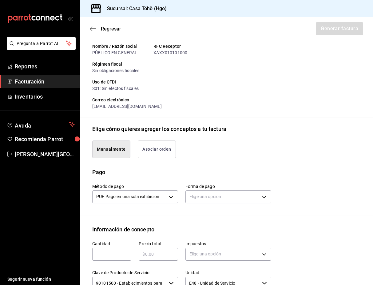
click at [195, 175] on div "Pago" at bounding box center [226, 172] width 269 height 8
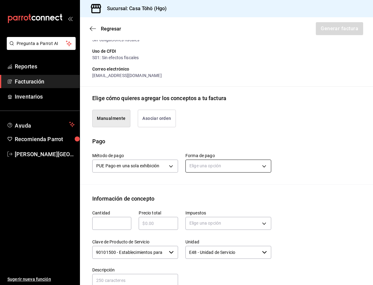
scroll to position [184, 0]
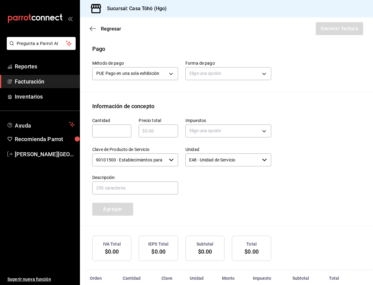
click at [217, 110] on div "Información de concepto" at bounding box center [226, 106] width 269 height 8
click at [208, 80] on body "Pregunta a Parrot AI Reportes Facturación Inventarios Ayuda Recomienda Parrot […" at bounding box center [186, 142] width 373 height 285
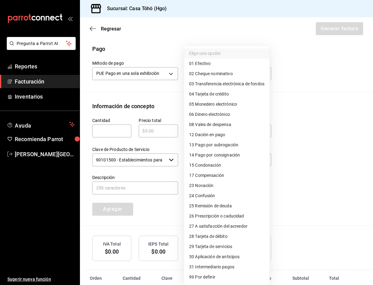
click at [221, 236] on span "28 Tarjeta de débito" at bounding box center [208, 236] width 38 height 6
type input "28"
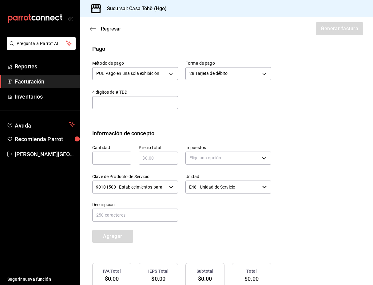
click at [280, 136] on div "Información de concepto" at bounding box center [226, 133] width 269 height 8
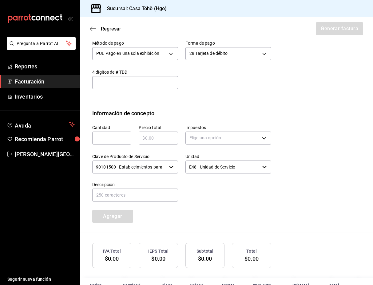
scroll to position [215, 0]
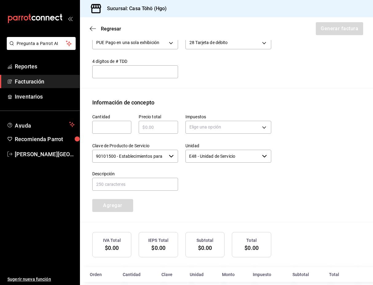
click at [120, 131] on input "text" at bounding box center [111, 126] width 39 height 7
type input "1"
click at [154, 131] on input "text" at bounding box center [158, 126] width 39 height 7
type input "$6"
type input "$652.20"
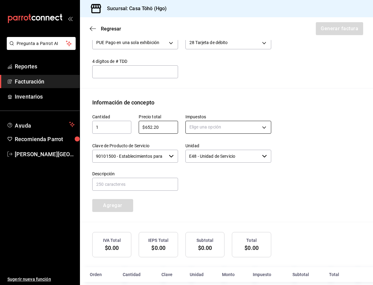
click at [195, 136] on body "Pregunta a Parrot AI Reportes Facturación Inventarios Ayuda Recomienda Parrot […" at bounding box center [186, 142] width 373 height 285
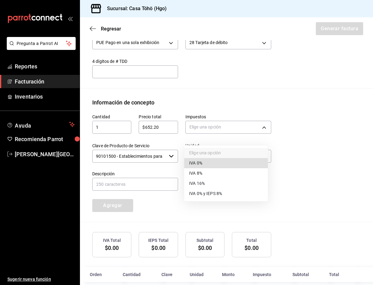
click at [216, 183] on li "IVA 16%" at bounding box center [226, 183] width 84 height 10
type input "IVA_16"
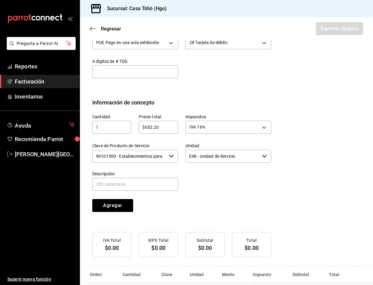
click at [287, 217] on div "Cantidad 1 ​ Precio total $652.20 ​ Impuestos IVA 16% IVA_16 Clave de Producto …" at bounding box center [226, 164] width 269 height 115
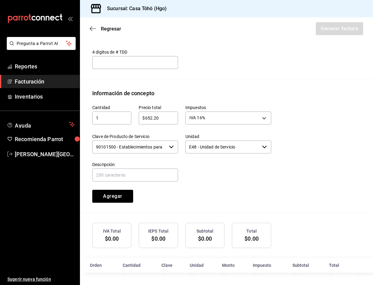
scroll to position [231, 0]
click at [121, 173] on input "text" at bounding box center [135, 174] width 86 height 13
click at [155, 178] on input "VENTA PUBLICO EN GENERAL [DATE]" at bounding box center [135, 174] width 86 height 13
drag, startPoint x: 156, startPoint y: 175, endPoint x: 194, endPoint y: 175, distance: 37.9
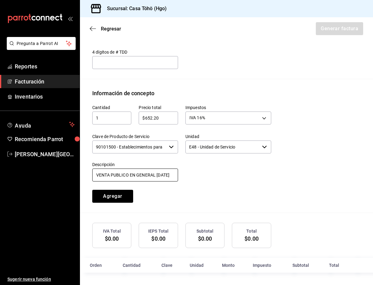
click at [194, 175] on div "Cantidad 1 ​ Precio total $652.20 ​ Impuestos IVA 16% IVA_16 Clave de Producto …" at bounding box center [178, 149] width 187 height 105
click at [131, 176] on input "VENTA PUBLICO EN GENERAL [DATE]" at bounding box center [135, 174] width 86 height 13
type input "VENTA PUBLICO EN GENERAL [DATE] TARJETA DE DEBITO"
click at [229, 172] on div at bounding box center [224, 168] width 93 height 28
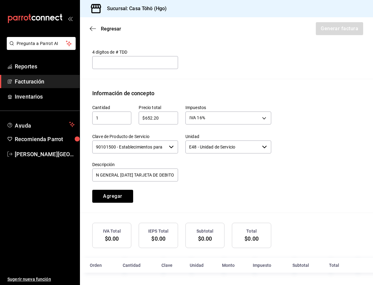
scroll to position [0, 0]
click at [154, 177] on input "VENTA PUBLICO EN GENERAL [DATE] TARJETA DE DEBITO" at bounding box center [135, 174] width 86 height 13
drag, startPoint x: 156, startPoint y: 175, endPoint x: 191, endPoint y: 175, distance: 35.4
click at [191, 175] on div "Cantidad 1 ​ Precio total $652.20 ​ Impuestos IVA 16% IVA_16 Clave de Producto …" at bounding box center [178, 149] width 187 height 105
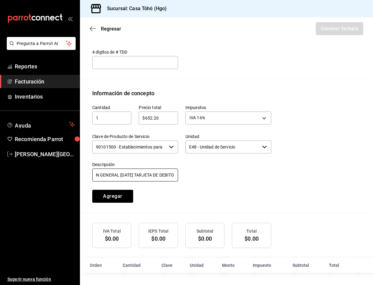
click at [163, 174] on input "VENTA PUBLICO EN GENERAL [DATE] TARJETA DE DEBITO" at bounding box center [135, 174] width 86 height 13
click at [157, 174] on input "VENTA PUBLICO EN GENERAL [DATE] TARJETA DE DEBITO" at bounding box center [135, 174] width 86 height 13
click at [157, 175] on input "VENTA PUBLICO EN GENERAL [DATE] TARJETA DE DEBITO" at bounding box center [135, 174] width 86 height 13
click at [217, 201] on div "Cantidad 1 ​ Precio total $652.20 ​ Impuestos IVA 16% IVA_16 Clave de Producto …" at bounding box center [178, 149] width 187 height 105
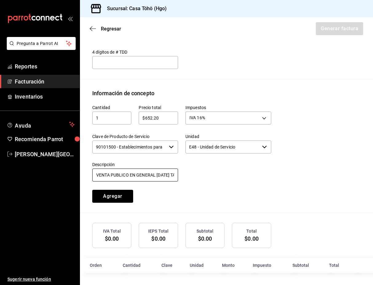
scroll to position [0, 82]
drag, startPoint x: 125, startPoint y: 175, endPoint x: 194, endPoint y: 175, distance: 69.3
click at [194, 175] on div "Cantidad 1 ​ Precio total $652.20 ​ Impuestos IVA 16% IVA_16 Clave de Producto …" at bounding box center [178, 149] width 187 height 105
click at [139, 177] on input "VENTA PUBLICO EN GENERAL [DATE] TARJETA DE DEBITO" at bounding box center [135, 174] width 86 height 13
click at [198, 181] on div at bounding box center [224, 168] width 93 height 28
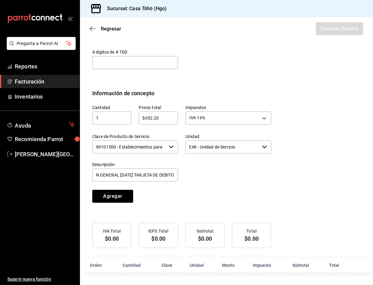
scroll to position [0, 0]
click at [124, 197] on button "Agregar" at bounding box center [112, 196] width 41 height 13
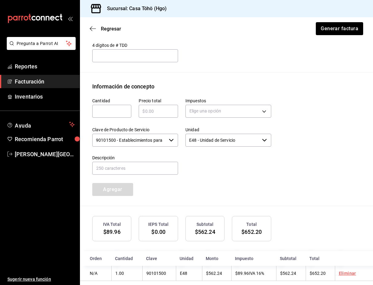
scroll to position [247, 0]
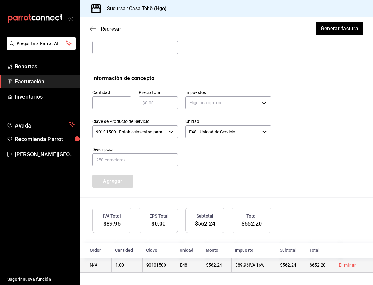
click at [310, 264] on span "$652.20" at bounding box center [318, 264] width 16 height 5
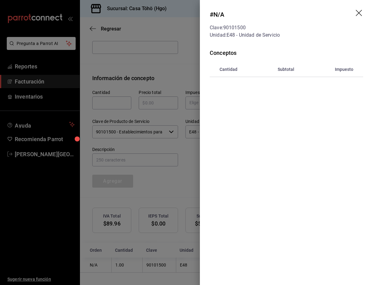
click at [361, 14] on icon "drag" at bounding box center [359, 13] width 6 height 6
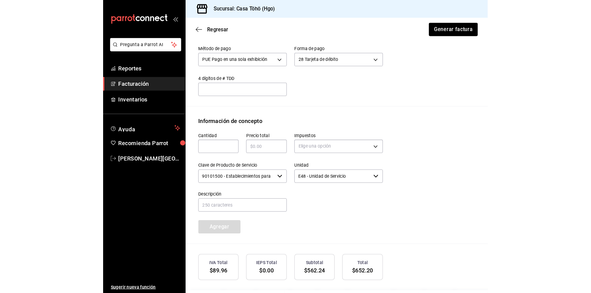
scroll to position [154, 0]
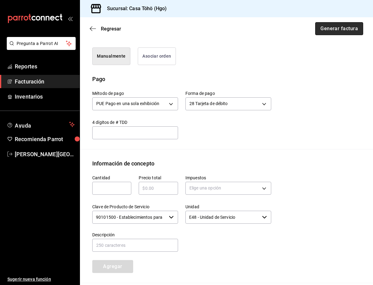
click at [340, 25] on button "Generar factura" at bounding box center [340, 28] width 48 height 13
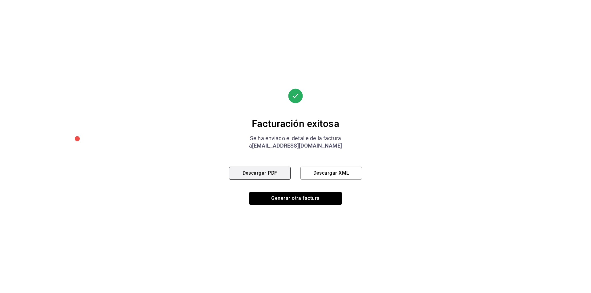
click at [255, 177] on button "Descargar PDF" at bounding box center [260, 173] width 62 height 13
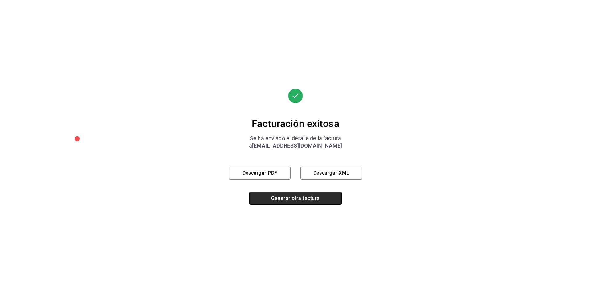
click at [288, 199] on button "Generar otra factura" at bounding box center [295, 198] width 92 height 13
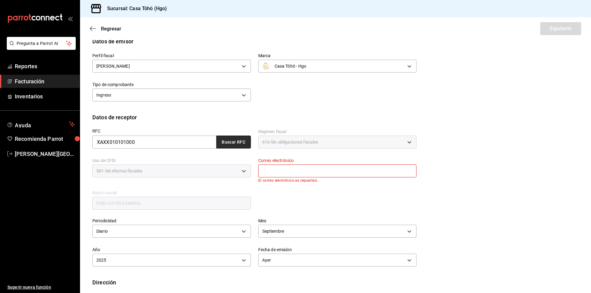
click at [227, 144] on button "Buscar RFC" at bounding box center [233, 142] width 34 height 13
type input "[EMAIL_ADDRESS][DOMAIN_NAME]"
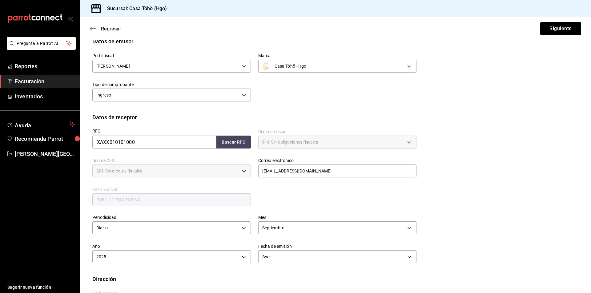
scroll to position [61, 0]
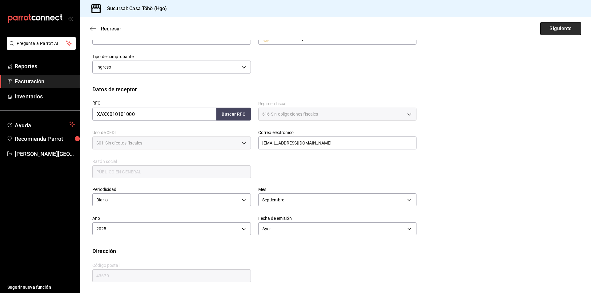
click at [563, 27] on button "Siguiente" at bounding box center [560, 28] width 41 height 13
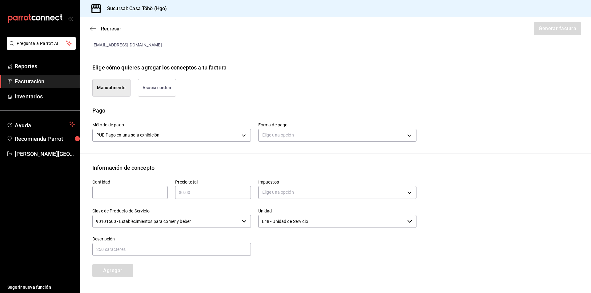
scroll to position [123, 0]
click at [271, 131] on body "Pregunta a Parrot AI Reportes Facturación Inventarios Ayuda Recomienda Parrot […" at bounding box center [295, 146] width 591 height 293
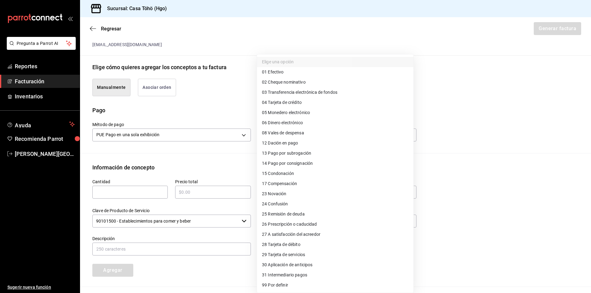
click at [308, 103] on li "04 Tarjeta de crédito" at bounding box center [335, 103] width 156 height 10
type input "04"
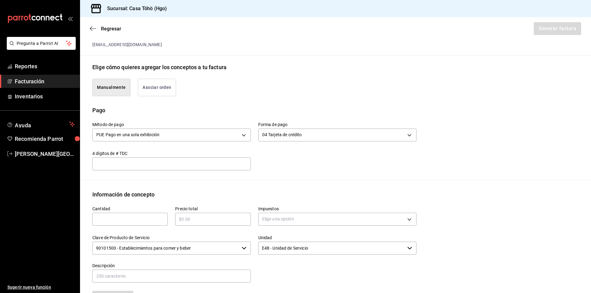
click at [281, 183] on div "Emisor Perfil fiscal [PERSON_NAME] Tipo de comprobante Ingreso Receptor Nombre …" at bounding box center [335, 148] width 511 height 452
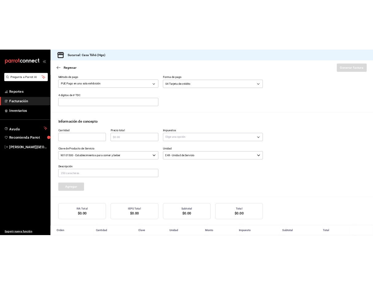
scroll to position [215, 0]
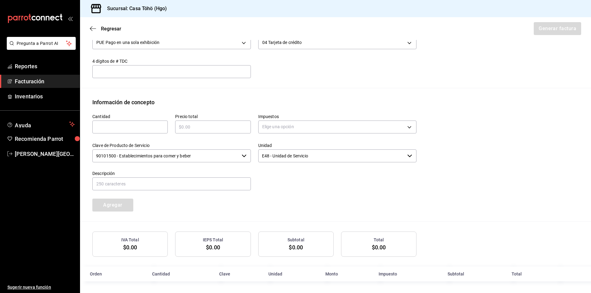
click at [145, 131] on div "​" at bounding box center [129, 127] width 75 height 13
type input "1"
click at [179, 127] on input "text" at bounding box center [212, 126] width 75 height 7
click at [227, 128] on input "text" at bounding box center [212, 126] width 75 height 7
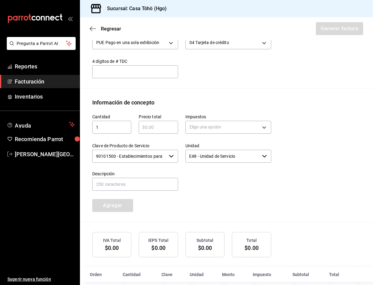
drag, startPoint x: 158, startPoint y: 134, endPoint x: 162, endPoint y: 134, distance: 3.4
click at [158, 131] on input "text" at bounding box center [158, 126] width 39 height 7
type input "$673.50"
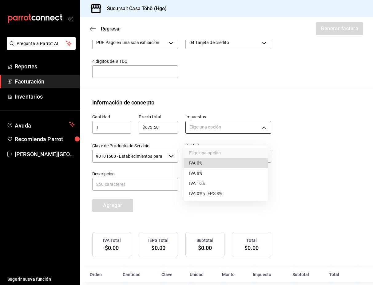
click at [205, 135] on body "Pregunta a Parrot AI Reportes Facturación Inventarios Ayuda Recomienda Parrot […" at bounding box center [186, 142] width 373 height 285
click at [206, 185] on li "IVA 16%" at bounding box center [226, 183] width 84 height 10
type input "IVA_16"
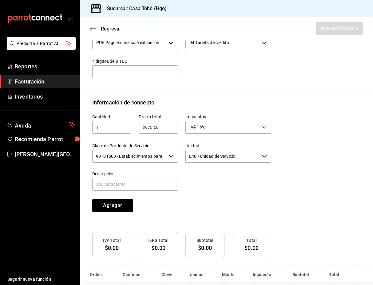
click at [217, 199] on div "Cantidad 1 ​ Precio total $673.50 ​ Impuestos IVA 16% IVA_16 Clave de Producto …" at bounding box center [178, 159] width 187 height 105
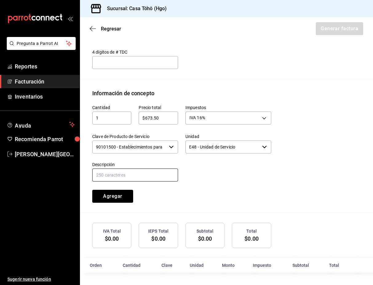
click at [143, 179] on input "text" at bounding box center [135, 174] width 86 height 13
drag, startPoint x: 153, startPoint y: 175, endPoint x: 249, endPoint y: 178, distance: 95.5
click at [249, 178] on div "Cantidad 1 ​ Precio total $673.50 ​ Impuestos IVA 16% IVA_16 Clave de Producto …" at bounding box center [178, 149] width 187 height 105
click at [129, 173] on input "VENTA PUBLICO EN GENERAL [DATE]" at bounding box center [135, 174] width 86 height 13
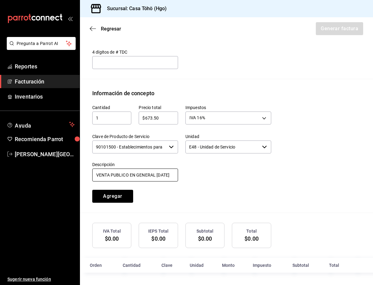
click at [132, 175] on input "VENTA PUBLICO EN GENERAL [DATE]" at bounding box center [135, 174] width 86 height 13
drag, startPoint x: 143, startPoint y: 175, endPoint x: 160, endPoint y: 180, distance: 17.7
click at [160, 180] on input "VENTA PUBLICO EN GENERAL [DATE]" at bounding box center [135, 174] width 86 height 13
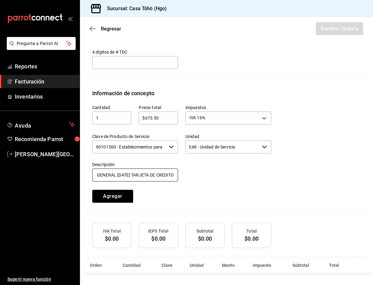
type input "VENTA PUBLICO EN GENERAL [DATE] TARJETA DE CREDITO"
click at [198, 189] on div "Cantidad 1 ​ Precio total $673.50 ​ Impuestos IVA 16% IVA_16 Clave de Producto …" at bounding box center [178, 149] width 187 height 105
drag, startPoint x: 146, startPoint y: 177, endPoint x: 191, endPoint y: 173, distance: 45.1
click at [191, 173] on div "Cantidad 1 ​ Precio total $673.50 ​ Impuestos IVA 16% IVA_16 Clave de Producto …" at bounding box center [178, 149] width 187 height 105
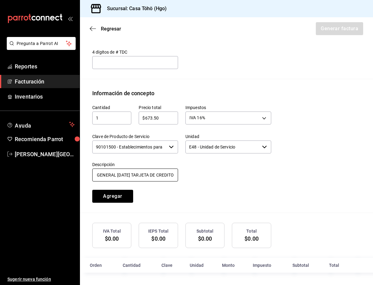
click at [135, 176] on input "VENTA PUBLICO EN GENERAL [DATE] TARJETA DE CREDITO" at bounding box center [135, 174] width 86 height 13
click at [155, 176] on input "VENTA PUBLICO EN GENERAL [DATE] TARJETA DE CREDITO" at bounding box center [135, 174] width 86 height 13
click at [141, 174] on input "VENTA PUBLICO EN GENERAL [DATE] TARJETA DE CREDITO" at bounding box center [135, 174] width 86 height 13
click at [177, 199] on div "Cantidad 1 ​ Precio total $673.50 ​ Impuestos IVA 16% IVA_16 Clave de Producto …" at bounding box center [178, 149] width 187 height 105
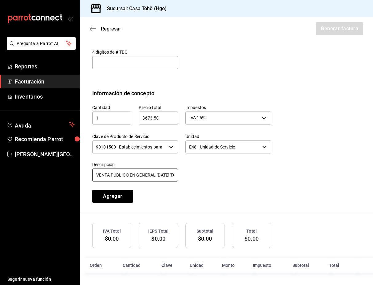
drag, startPoint x: 137, startPoint y: 176, endPoint x: 85, endPoint y: 176, distance: 51.7
click at [85, 176] on div "Descripción VENTA PUBLICO EN GENERAL [DATE] TARJETA DE CREDITO" at bounding box center [131, 168] width 93 height 28
click at [110, 177] on input "VENTA PUBLICO EN GENERAL [DATE] TARJETA DE CREDITO" at bounding box center [135, 174] width 86 height 13
drag, startPoint x: 111, startPoint y: 175, endPoint x: 223, endPoint y: 175, distance: 111.4
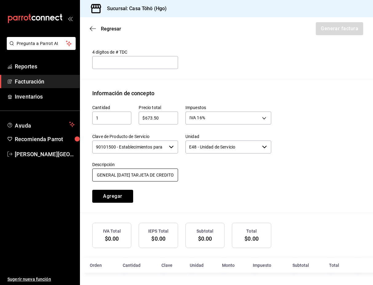
click at [223, 175] on div "Cantidad 1 ​ Precio total $673.50 ​ Impuestos IVA 16% IVA_16 Clave de Producto …" at bounding box center [178, 149] width 187 height 105
click at [177, 192] on div "Cantidad 1 ​ Precio total $673.50 ​ Impuestos IVA 16% IVA_16 Clave de Producto …" at bounding box center [178, 149] width 187 height 105
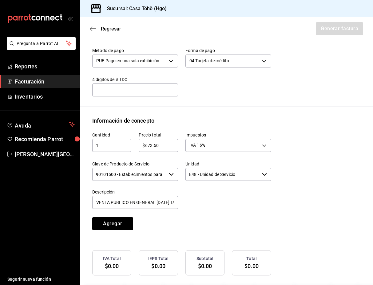
scroll to position [231, 0]
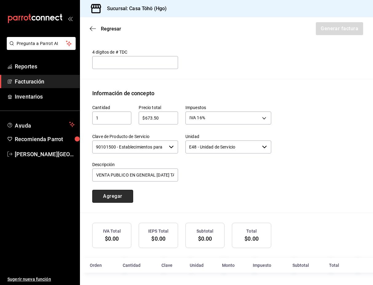
click at [110, 197] on button "Agregar" at bounding box center [112, 196] width 41 height 13
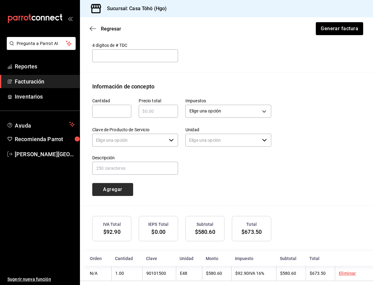
type input "90101500 - Establecimientos para comer y beber"
type input "E48 - Unidad de Servicio"
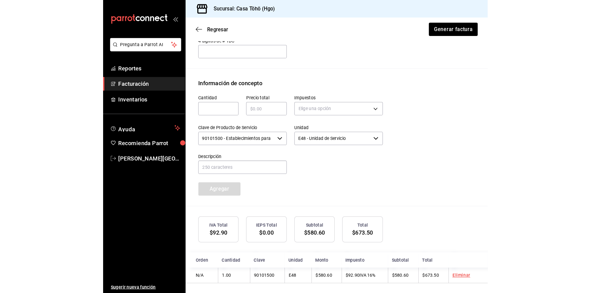
scroll to position [247, 0]
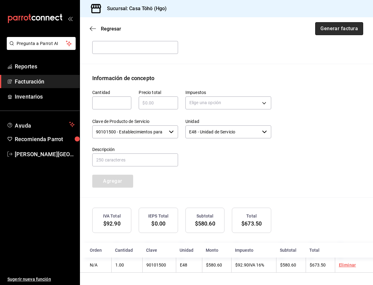
click at [341, 30] on button "Generar factura" at bounding box center [340, 28] width 48 height 13
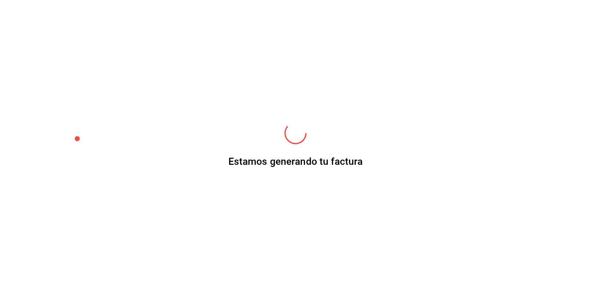
scroll to position [231, 0]
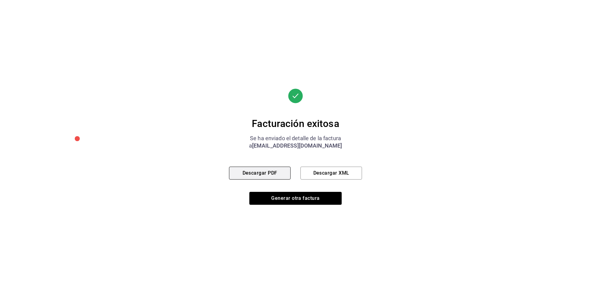
click at [262, 171] on button "Descargar PDF" at bounding box center [260, 173] width 62 height 13
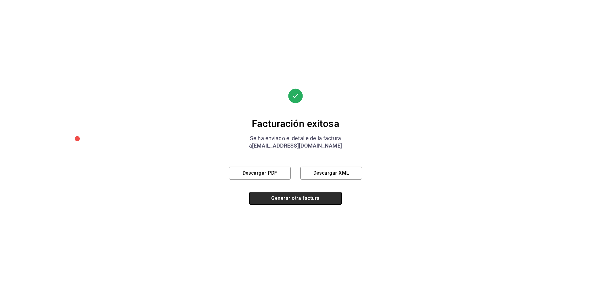
click at [290, 198] on button "Generar otra factura" at bounding box center [295, 198] width 92 height 13
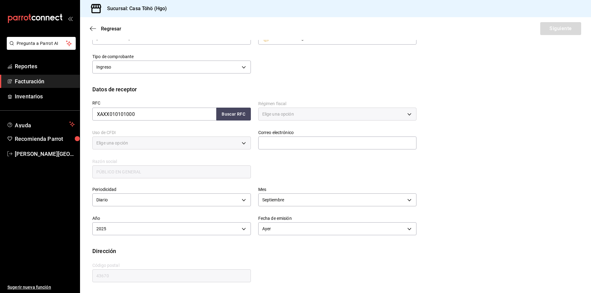
type input "616"
type input "S01"
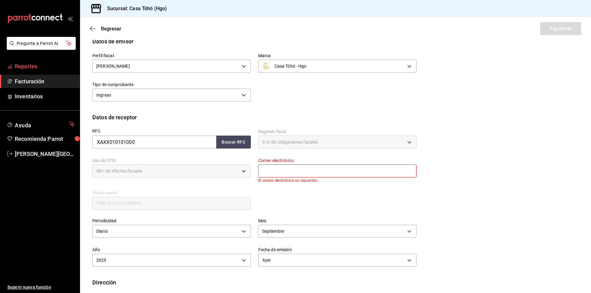
click at [28, 69] on span "Reportes" at bounding box center [45, 66] width 60 height 8
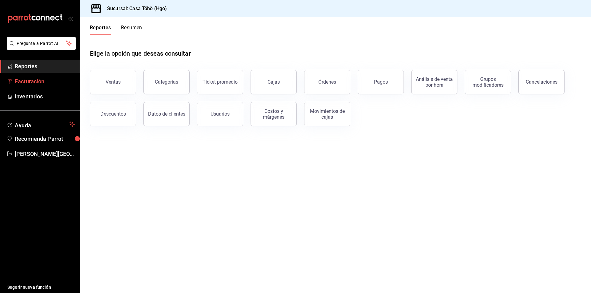
click at [31, 82] on span "Facturación" at bounding box center [45, 81] width 60 height 8
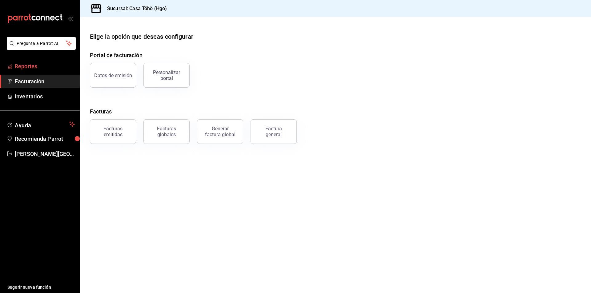
click at [30, 69] on span "Reportes" at bounding box center [45, 66] width 60 height 8
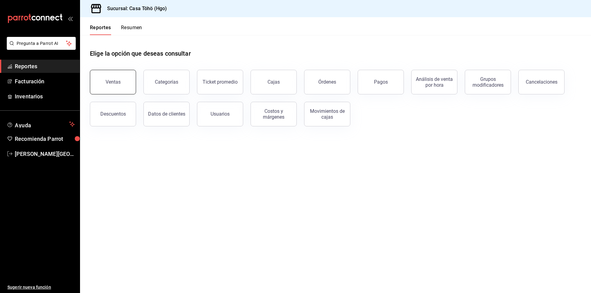
click at [106, 86] on button "Ventas" at bounding box center [113, 82] width 46 height 25
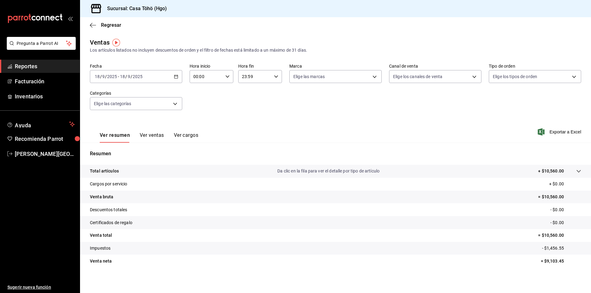
click at [175, 75] on icon "button" at bounding box center [176, 76] width 4 height 4
click at [107, 148] on span "Rango de fechas" at bounding box center [119, 150] width 48 height 6
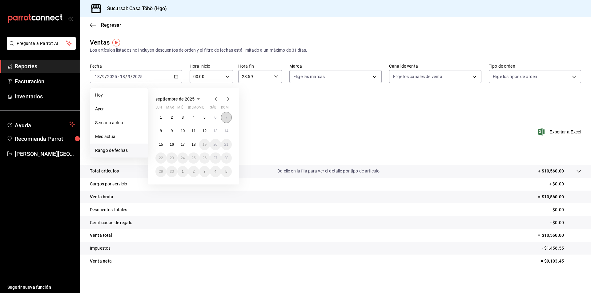
click at [224, 120] on button "7" at bounding box center [226, 117] width 11 height 11
click at [226, 119] on abbr "7" at bounding box center [226, 117] width 2 height 4
click at [226, 119] on div "Ver resumen Ver ventas Ver cargos Exportar a Excel" at bounding box center [335, 130] width 511 height 25
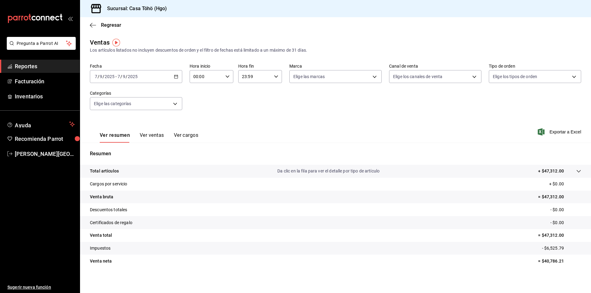
click at [357, 112] on div "Fecha [DATE] [DATE] - [DATE] [DATE] Hora inicio 00:00 Hora inicio Hora fin 23:5…" at bounding box center [335, 90] width 491 height 54
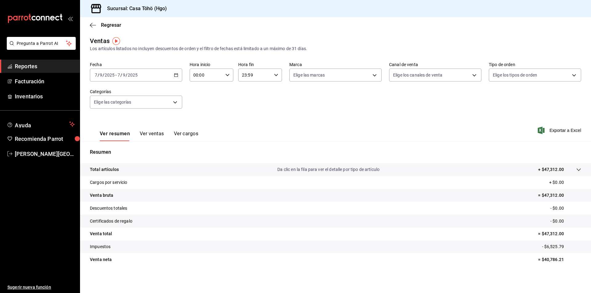
click at [138, 131] on div "Ver resumen Ver ventas Ver cargos" at bounding box center [144, 132] width 108 height 18
click at [153, 133] on button "Ver ventas" at bounding box center [152, 136] width 24 height 10
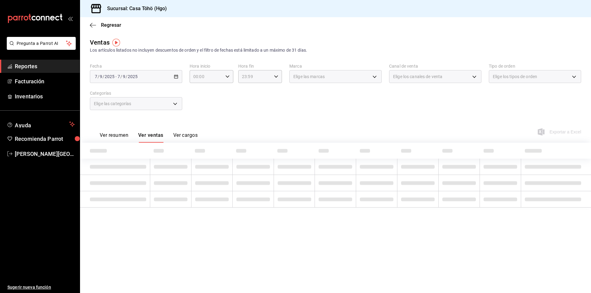
click at [187, 134] on button "Ver cargos" at bounding box center [185, 137] width 25 height 10
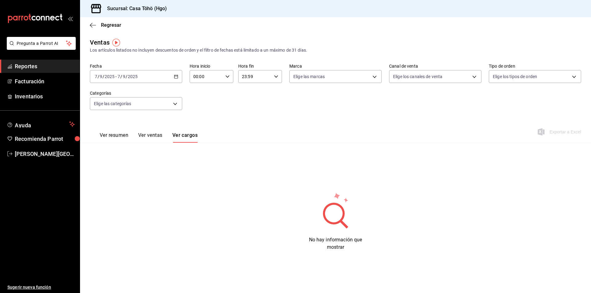
click at [150, 140] on button "Ver ventas" at bounding box center [150, 137] width 24 height 10
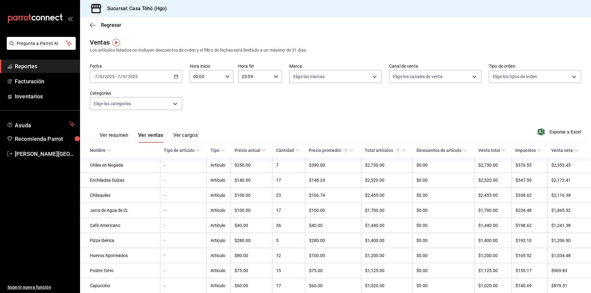
click at [113, 134] on button "Ver resumen" at bounding box center [114, 137] width 29 height 10
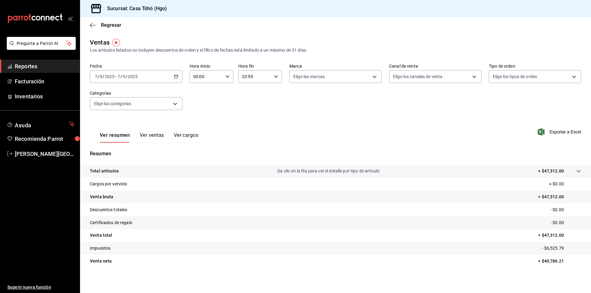
click at [37, 64] on span "Reportes" at bounding box center [45, 66] width 60 height 8
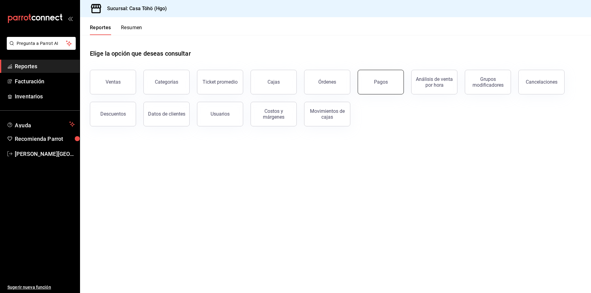
click at [382, 91] on button "Pagos" at bounding box center [381, 82] width 46 height 25
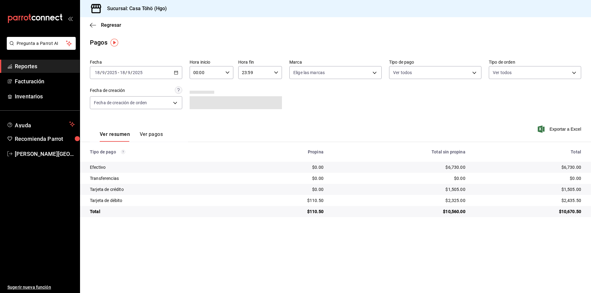
click at [174, 73] on \(Stroke\) "button" at bounding box center [176, 72] width 4 height 3
click at [119, 159] on span "Rango de fechas" at bounding box center [119, 160] width 48 height 6
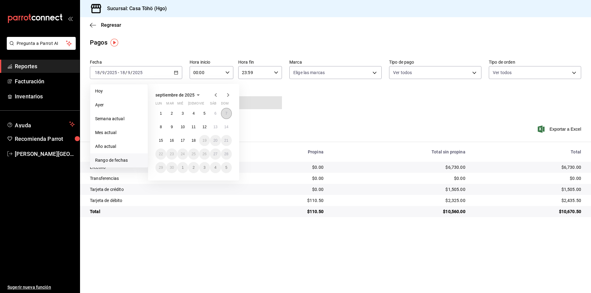
click at [223, 116] on button "7" at bounding box center [226, 113] width 11 height 11
click at [229, 115] on button "7" at bounding box center [226, 113] width 11 height 11
click at [229, 115] on div "Fecha [DATE] [DATE] - [DATE] [DATE] Hoy Ayer Semana actual Mes actual Año actua…" at bounding box center [335, 87] width 491 height 60
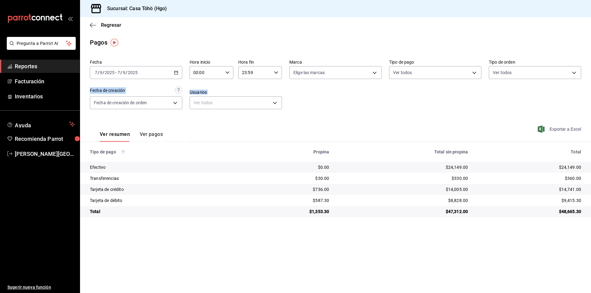
click at [555, 126] on span "Exportar a Excel" at bounding box center [560, 129] width 42 height 7
